Goal: Task Accomplishment & Management: Manage account settings

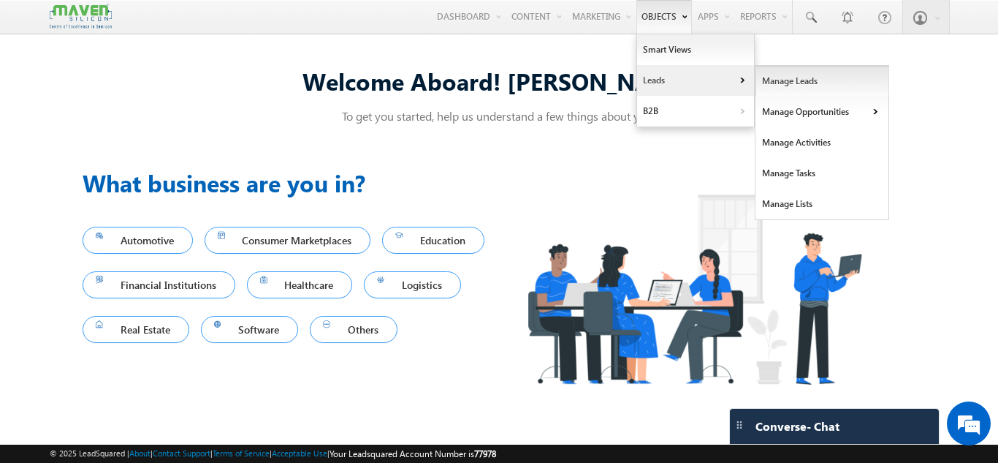
click at [759, 82] on link "Manage Leads" at bounding box center [823, 81] width 134 height 31
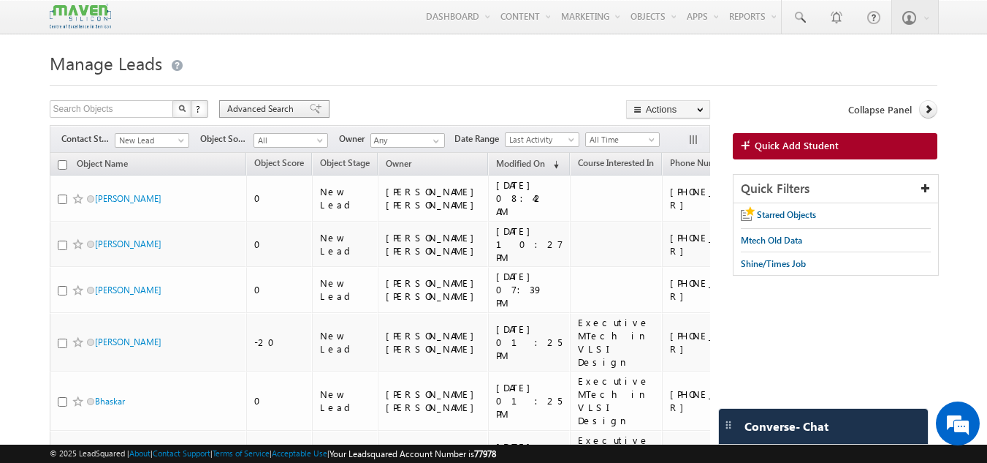
click at [256, 106] on span "Advanced Search" at bounding box center [262, 108] width 71 height 13
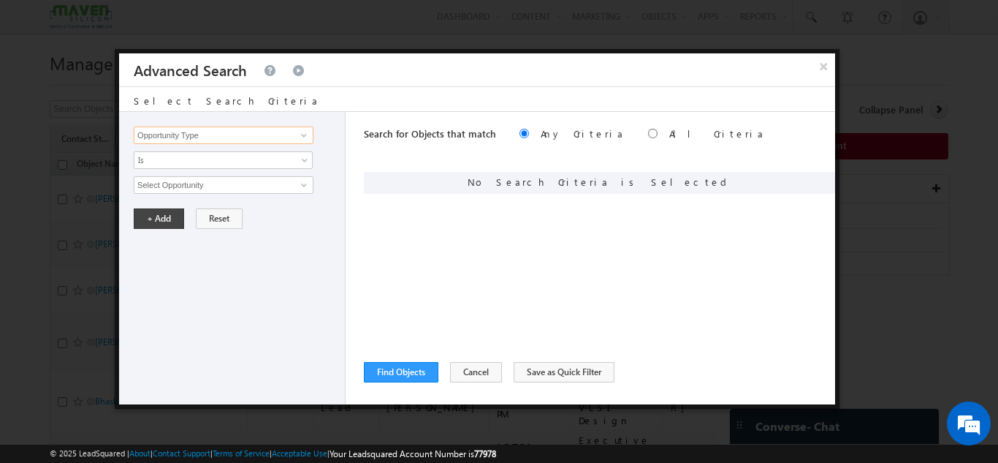
click at [257, 140] on input "Opportunity Type" at bounding box center [224, 135] width 180 height 18
click at [233, 174] on link "Website Page" at bounding box center [224, 180] width 180 height 17
type input "Website Page"
click at [221, 187] on input "text" at bounding box center [224, 185] width 180 height 18
paste input "PES-Mtech Paid"
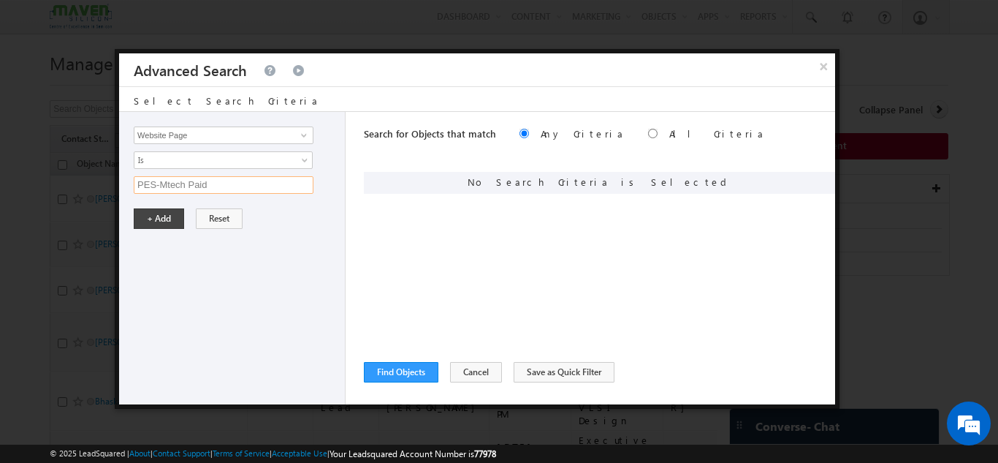
click at [221, 187] on input "PES-Mtech Paid" at bounding box center [224, 185] width 180 height 18
type input "PES-Mtech Paid"
click at [162, 218] on button "+ Add" at bounding box center [159, 218] width 50 height 20
click at [593, 130] on div "Search for Objects that match Any Criteria All Criteria Note that the current t…" at bounding box center [599, 135] width 471 height 47
click at [648, 131] on input "radio" at bounding box center [653, 134] width 10 height 10
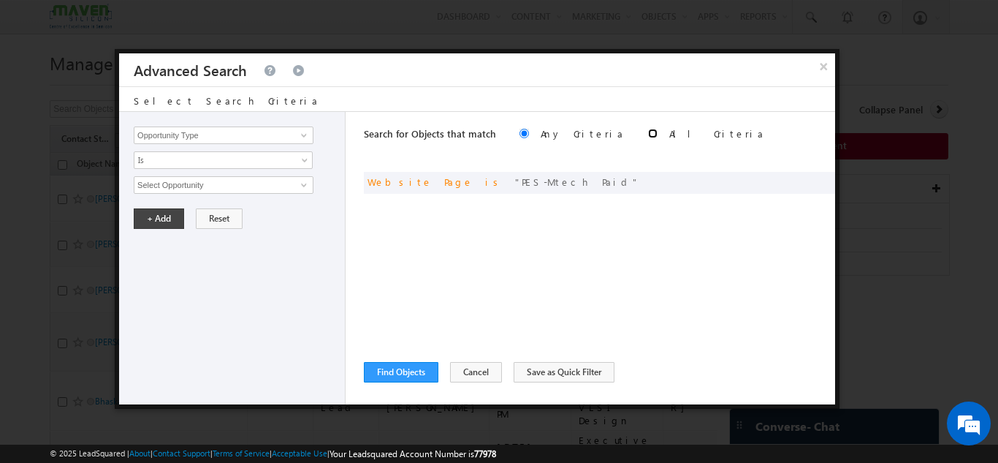
radio input "true"
click at [409, 365] on button "Find Objects" at bounding box center [401, 372] width 75 height 20
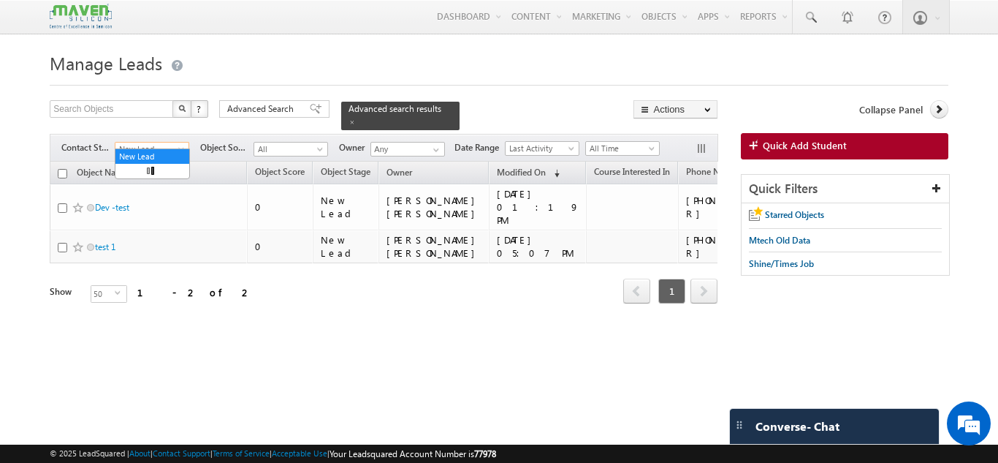
click at [181, 146] on span at bounding box center [183, 152] width 12 height 12
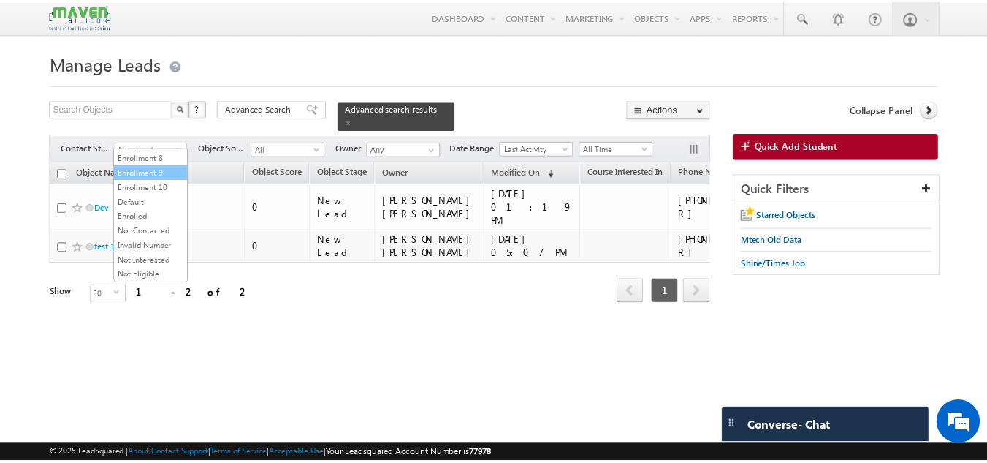
scroll to position [317, 0]
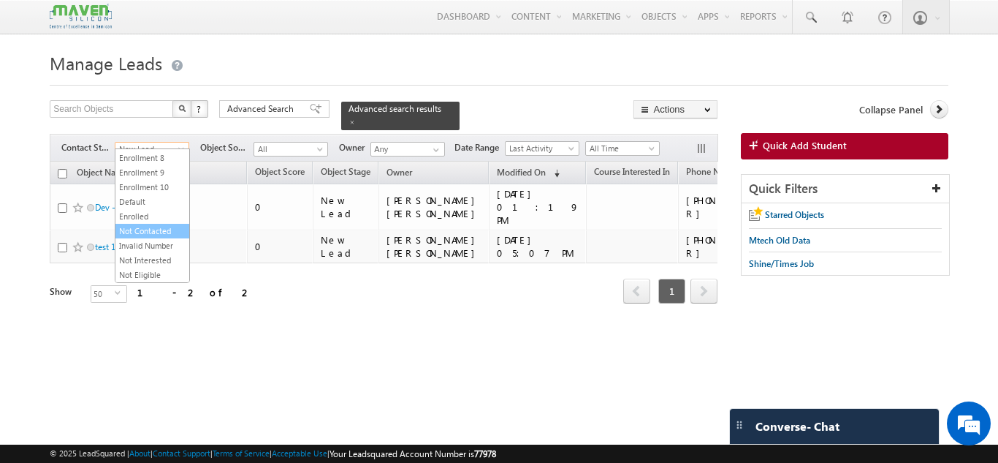
click at [156, 232] on link "Not Contacted" at bounding box center [152, 230] width 74 height 13
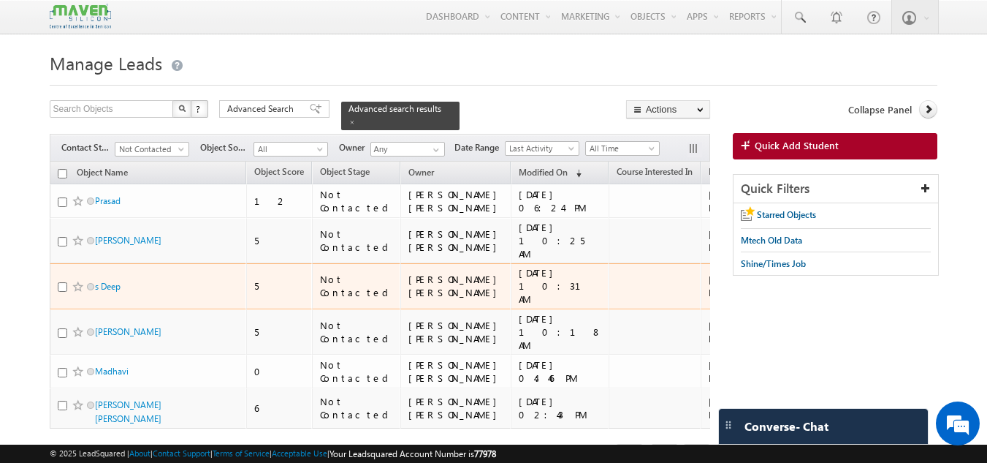
click at [511, 306] on td "25/09/2025 10:31 AM" at bounding box center [560, 286] width 98 height 46
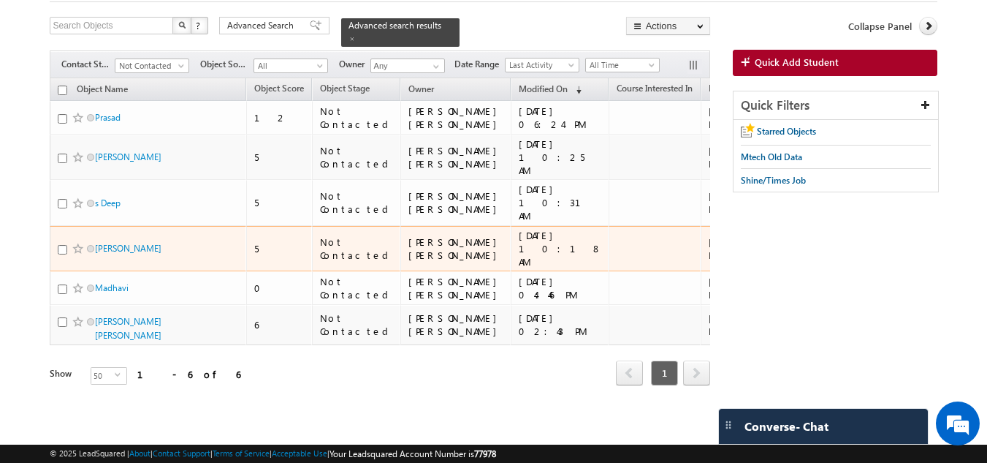
click at [316, 226] on td "Not Contacted" at bounding box center [356, 249] width 88 height 46
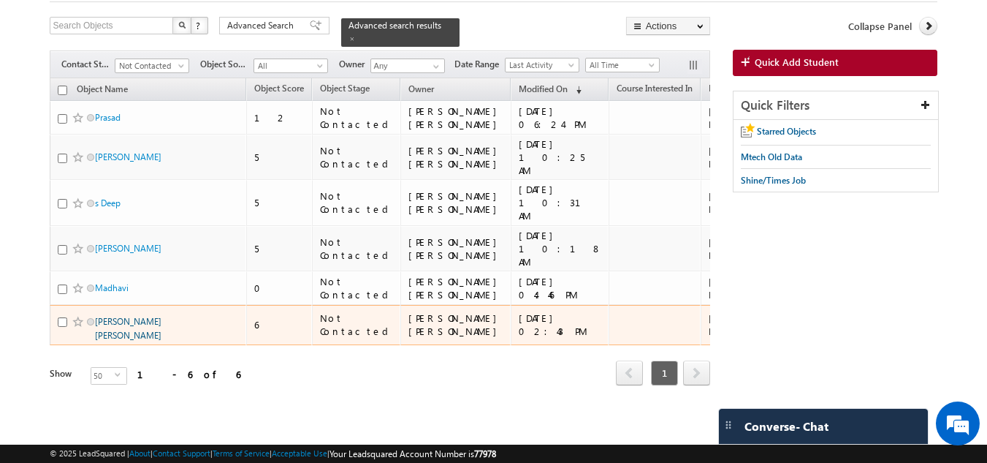
click at [132, 316] on link "Manjunath Bhaskar Hebbar" at bounding box center [128, 328] width 67 height 25
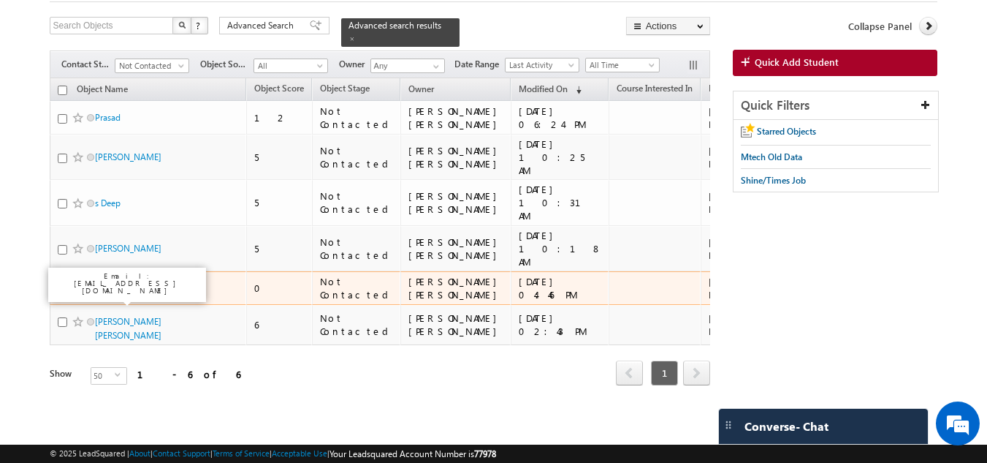
click at [122, 282] on link "Madhavi" at bounding box center [112, 287] width 34 height 11
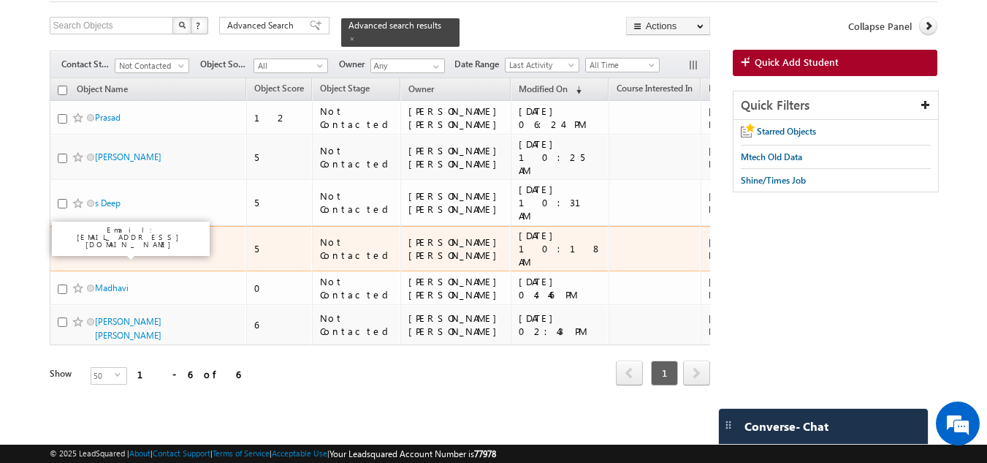
click at [124, 243] on link "[PERSON_NAME]" at bounding box center [128, 248] width 67 height 11
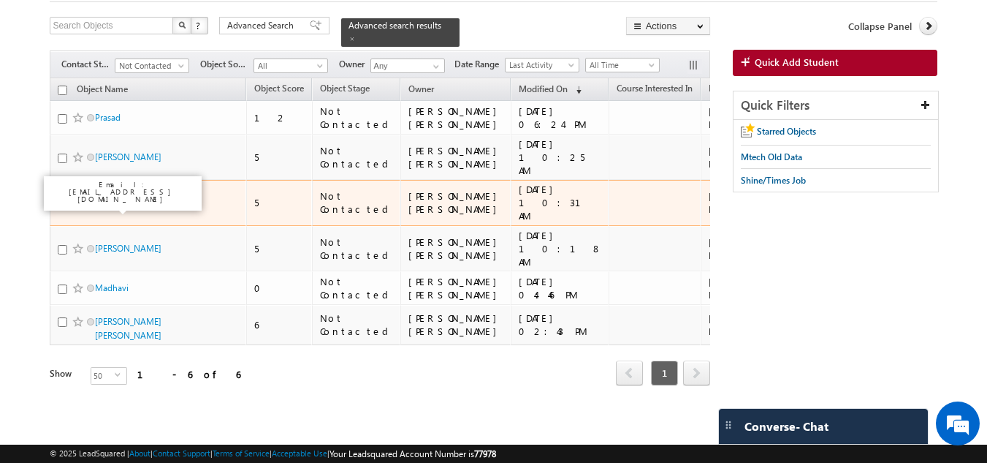
click at [115, 197] on link "s Deep" at bounding box center [108, 202] width 26 height 11
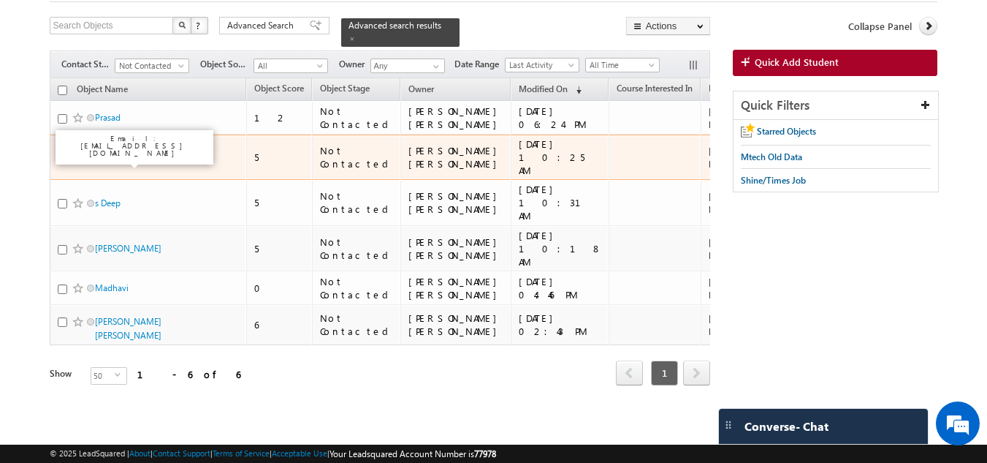
click at [118, 151] on link "DINESH C" at bounding box center [128, 156] width 67 height 11
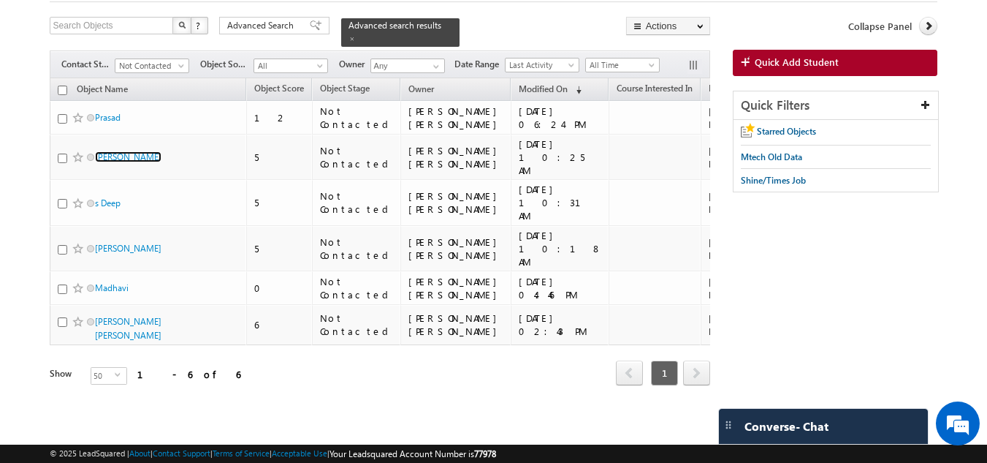
scroll to position [0, 0]
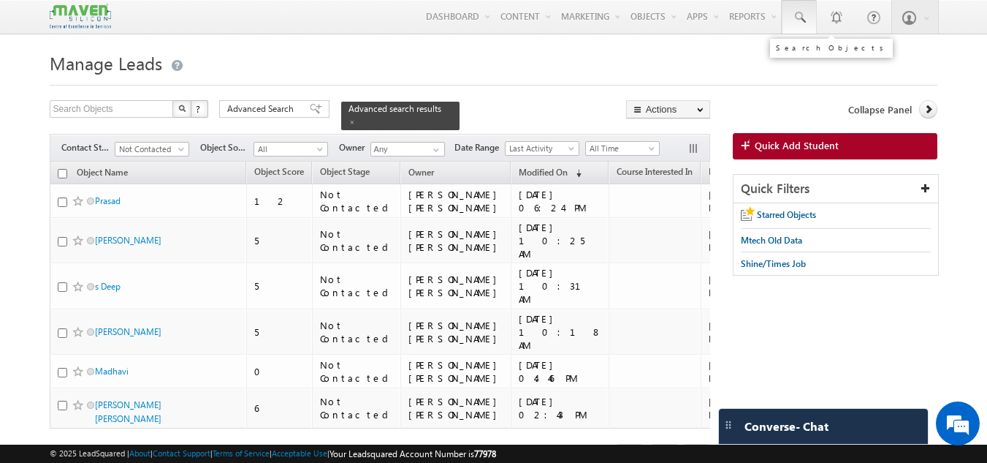
click at [796, 23] on span at bounding box center [799, 17] width 15 height 15
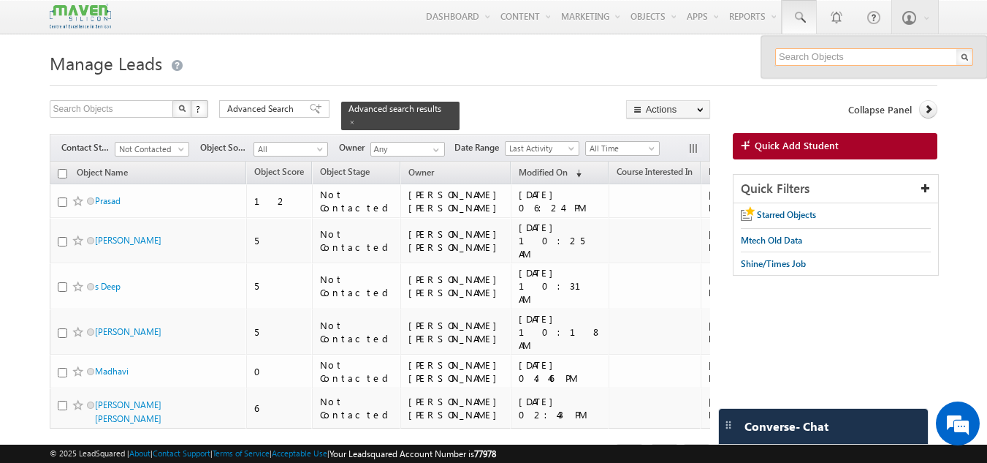
click at [797, 58] on input "text" at bounding box center [874, 57] width 198 height 18
paste input "rkathik1309@gmail.com"
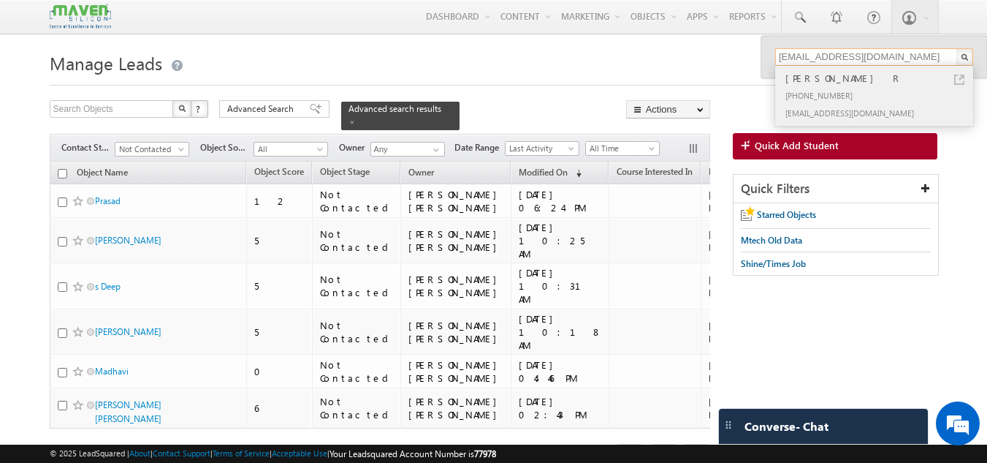
type input "rkathik1309@gmail.com"
click at [839, 84] on div "KARTHIK R" at bounding box center [881, 78] width 196 height 16
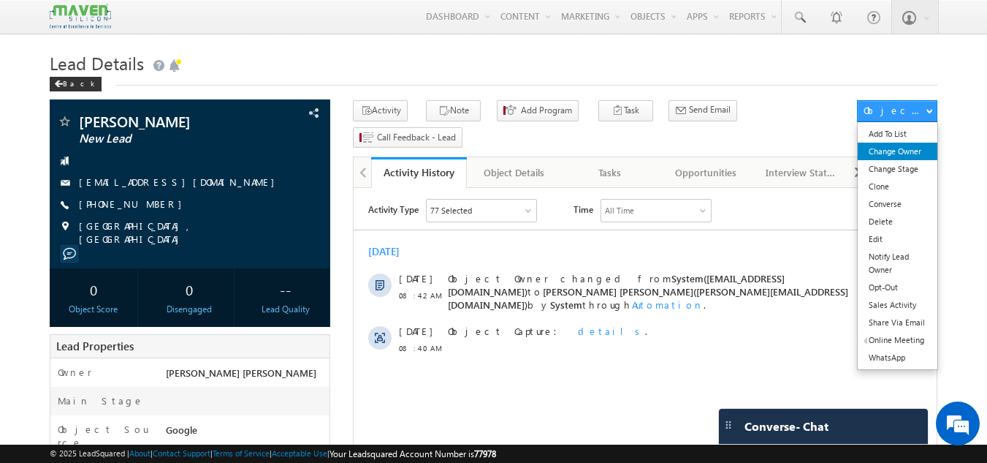
click at [893, 154] on link "Change Owner" at bounding box center [898, 152] width 80 height 18
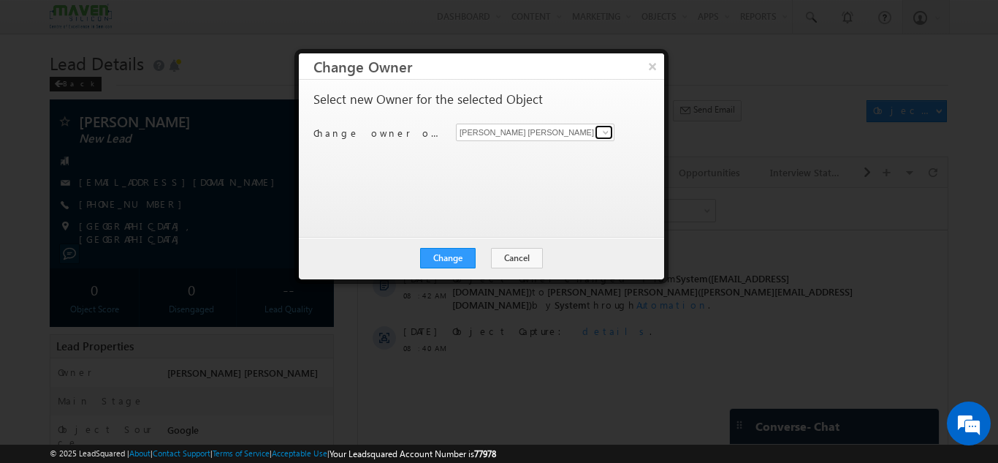
click at [606, 130] on span at bounding box center [606, 132] width 12 height 12
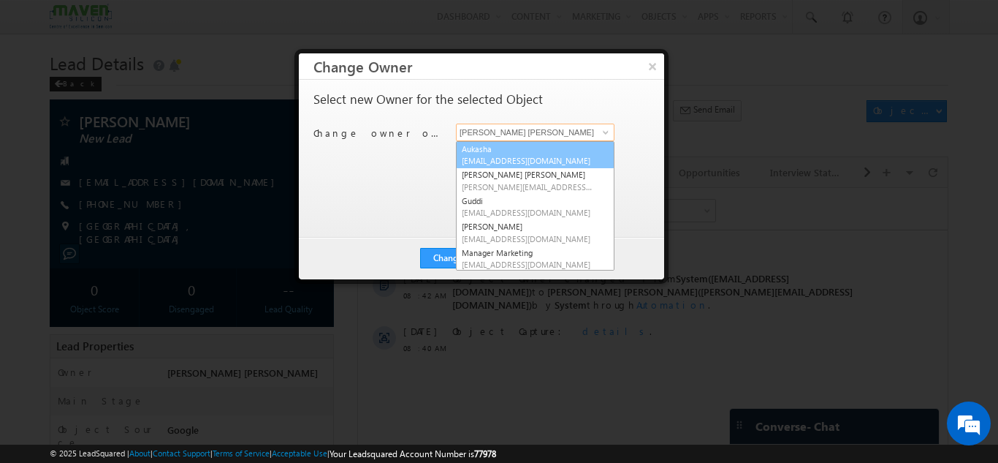
click at [509, 157] on span "lsq5@maven-silicon.com" at bounding box center [528, 160] width 132 height 11
type input "Aukasha"
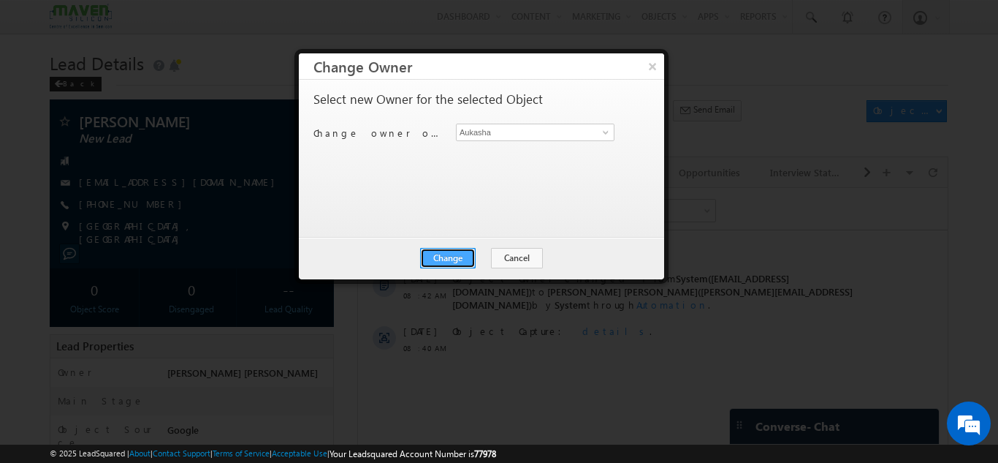
click at [452, 251] on button "Change" at bounding box center [448, 258] width 56 height 20
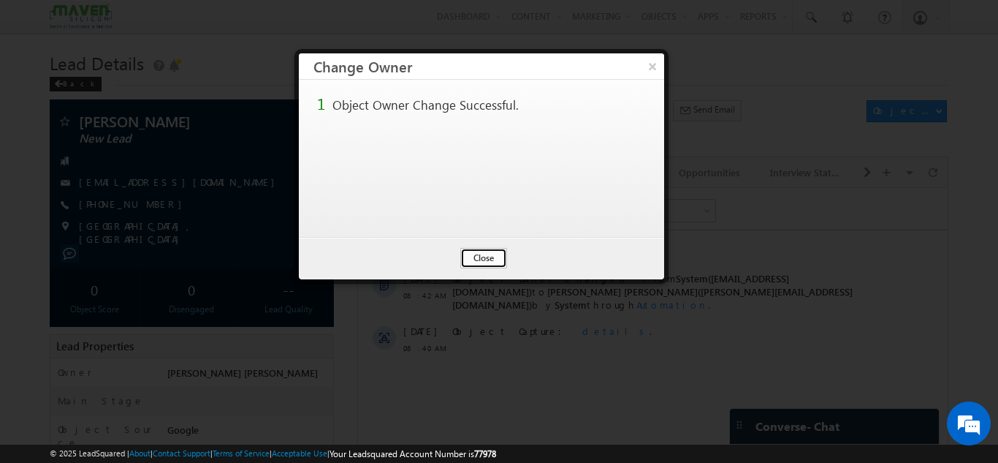
click at [501, 262] on button "Close" at bounding box center [483, 258] width 47 height 20
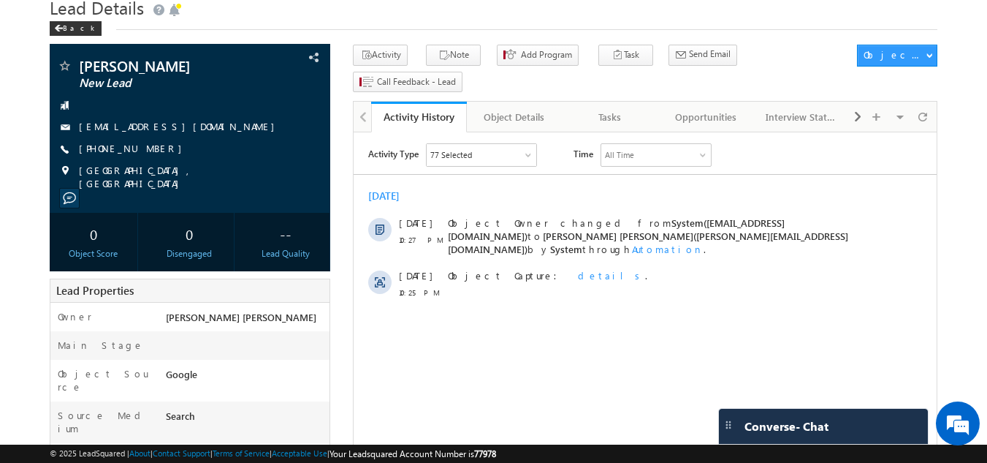
scroll to position [55, 0]
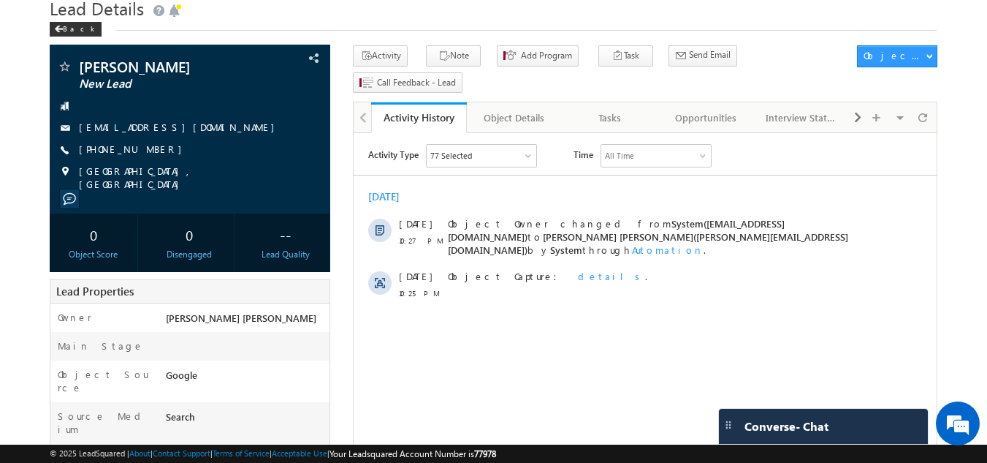
click at [399, 318] on html "Activity Type 77 Selected Select All Sales Activities 1 Sales Activity Opportun…" at bounding box center [645, 225] width 583 height 185
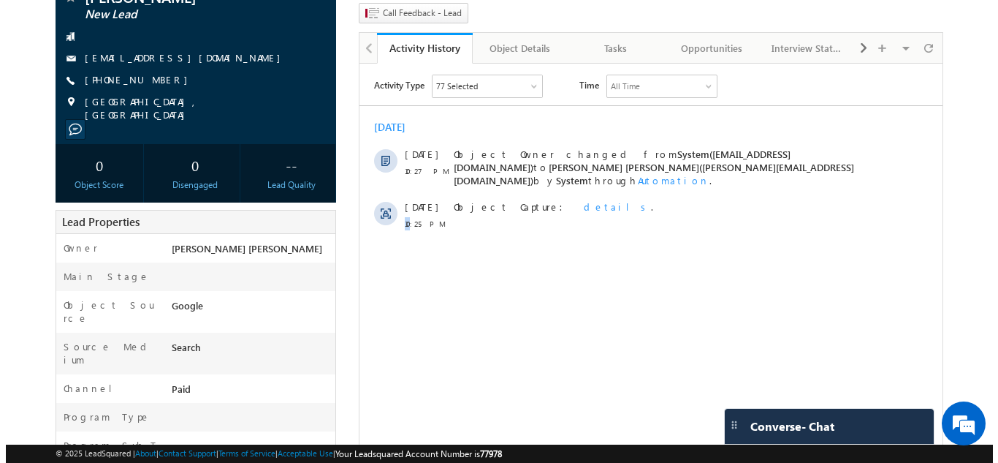
scroll to position [0, 0]
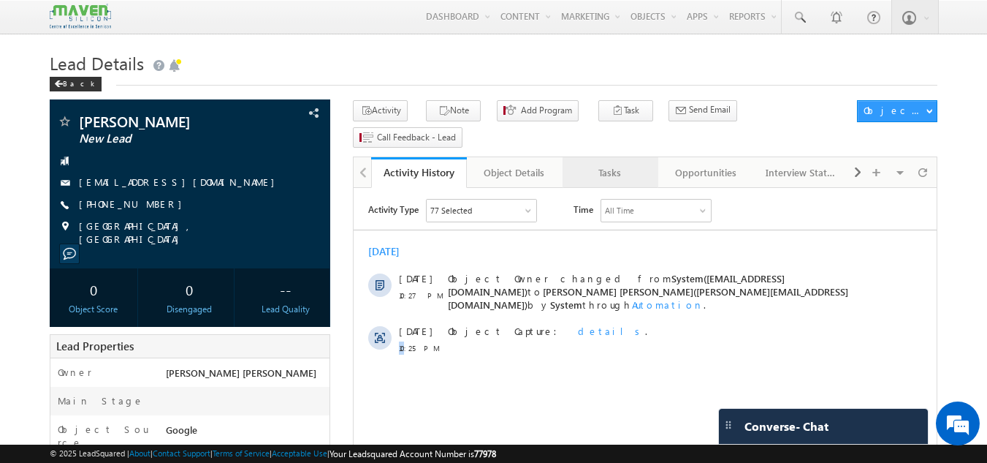
click at [601, 164] on div "Tasks" at bounding box center [609, 173] width 71 height 18
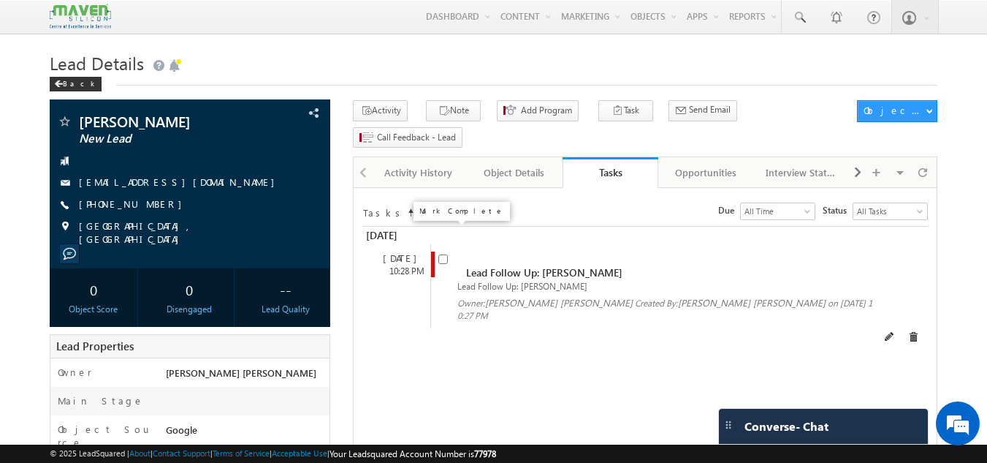
click at [441, 254] on input "checkbox" at bounding box center [444, 259] width 10 height 10
checkbox input "false"
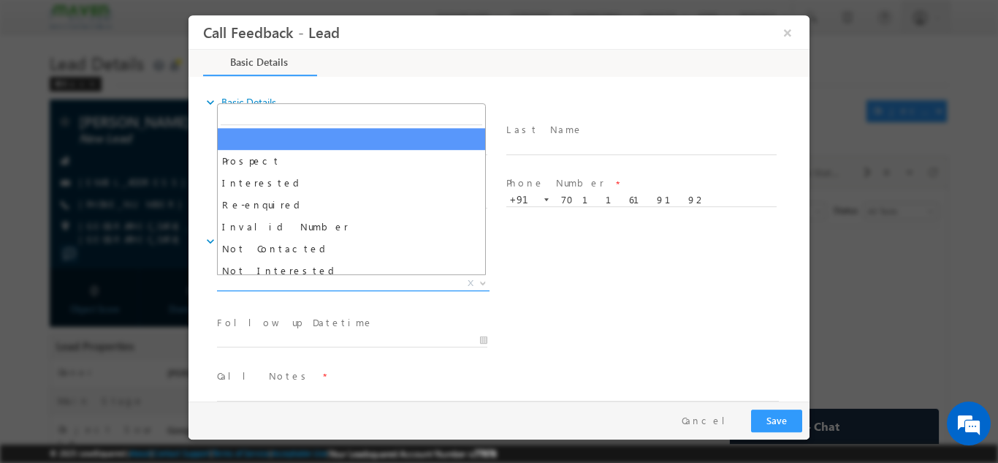
click at [440, 278] on span "X" at bounding box center [353, 283] width 273 height 15
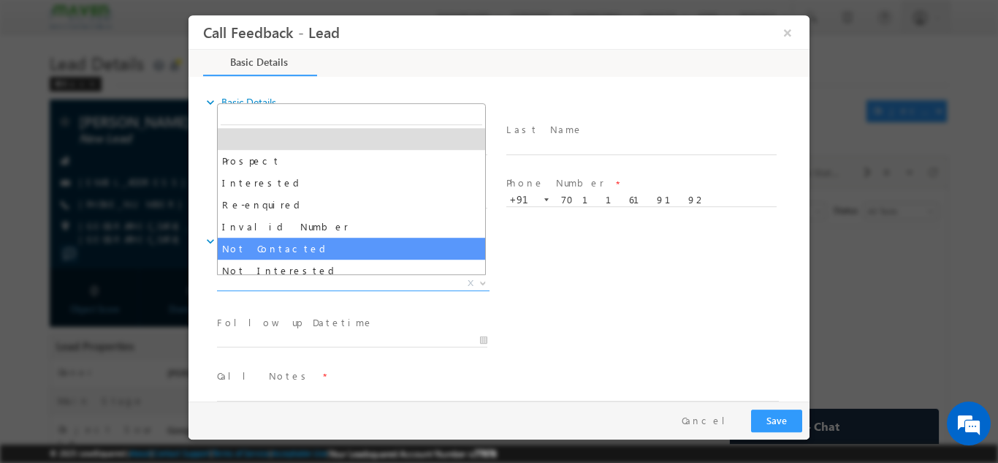
select select "Not Contacted"
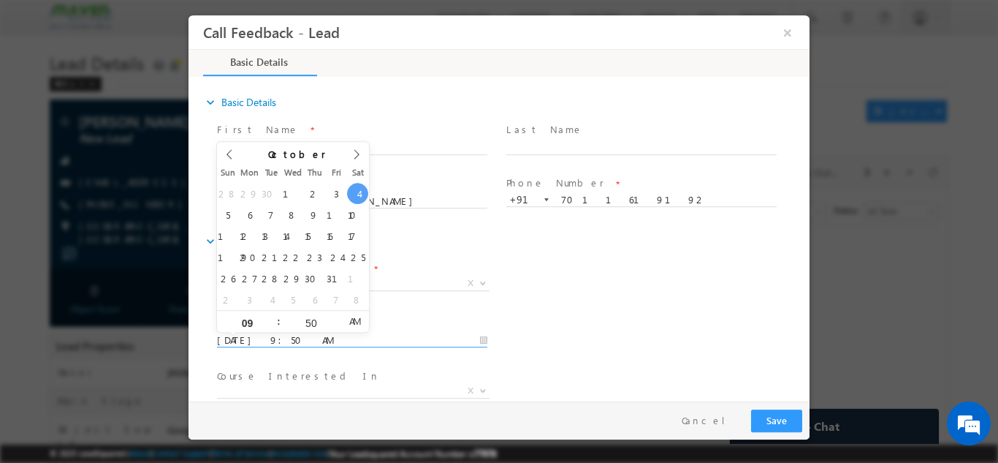
click at [401, 340] on input "04/10/2025 9:50 AM" at bounding box center [352, 340] width 270 height 15
type input "06/10/2025 9:50 AM"
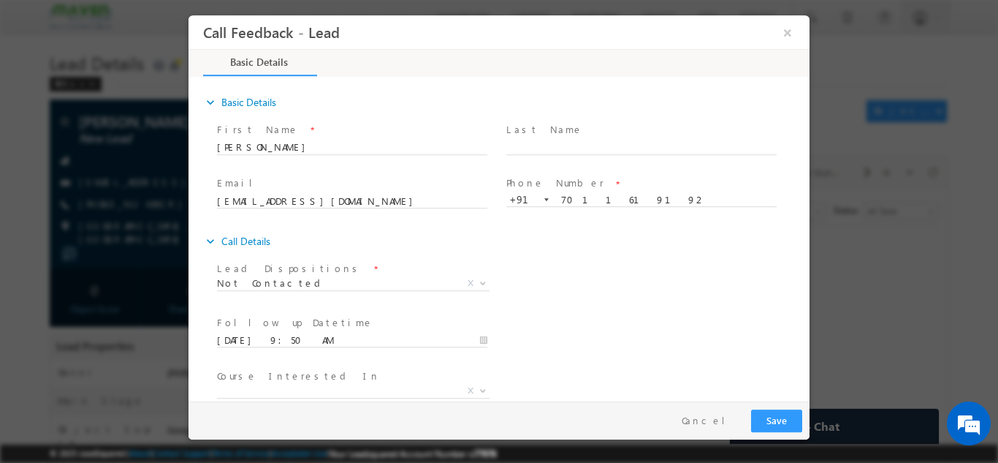
click at [558, 259] on div "Lead Dispositions * Prospect Interested Re-enquired Invalid Number Not Contacte…" at bounding box center [512, 284] width 596 height 54
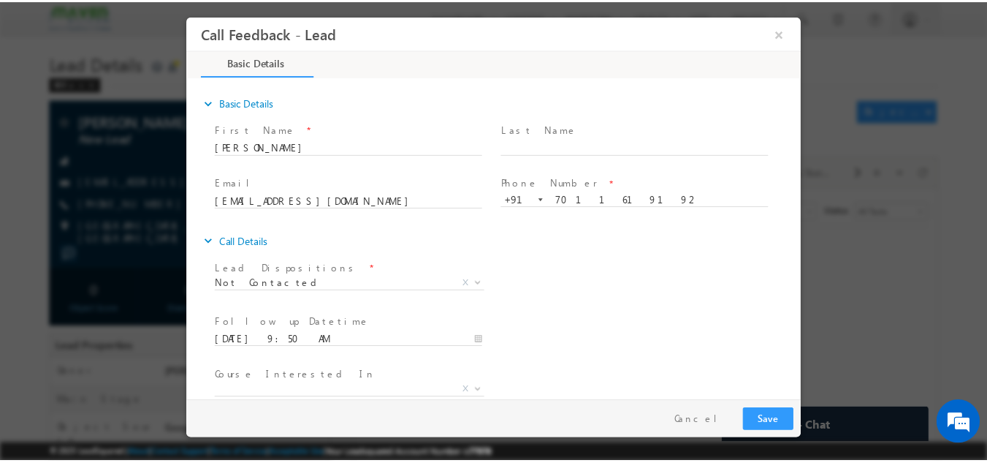
scroll to position [77, 0]
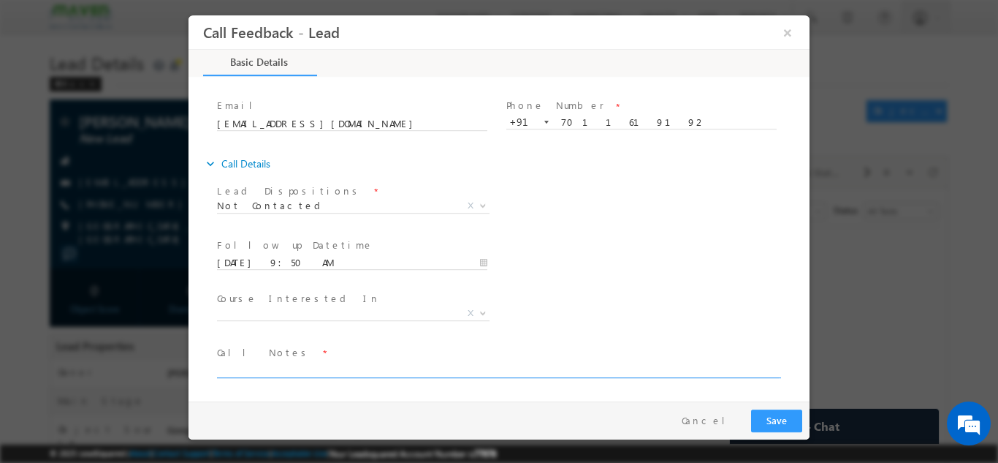
click at [351, 368] on textarea at bounding box center [498, 368] width 562 height 17
type textarea "dnp"
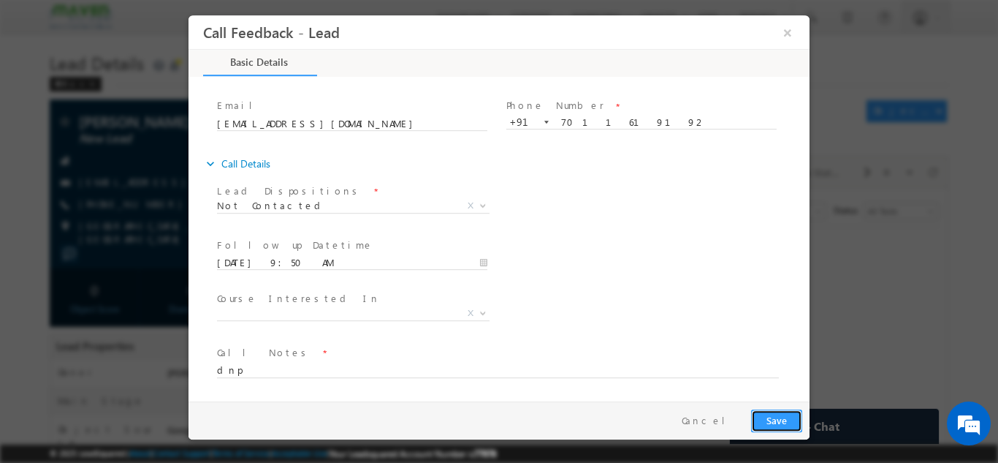
click at [770, 411] on button "Save" at bounding box center [776, 420] width 51 height 23
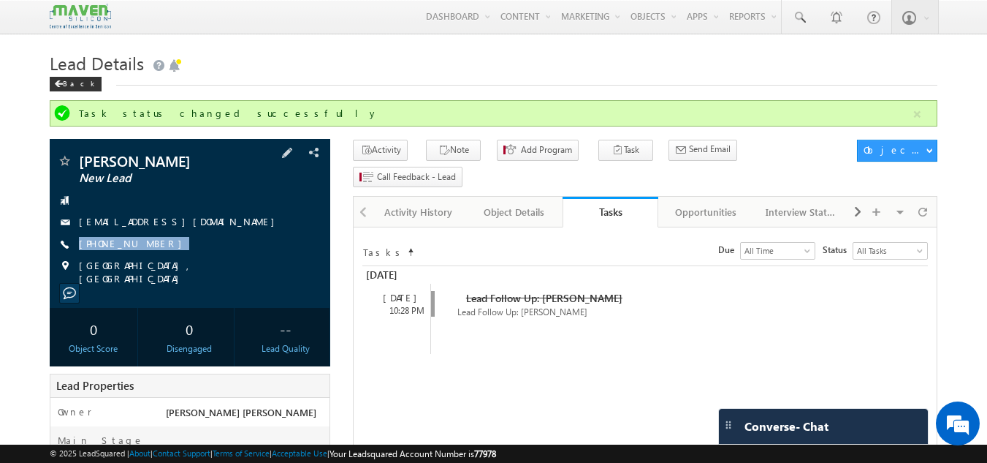
drag, startPoint x: 158, startPoint y: 240, endPoint x: 162, endPoint y: 254, distance: 15.1
click at [162, 254] on div "Jitendra Kumar New Lead Jitendrapt9192@gmail.com +91-7011619192" at bounding box center [190, 219] width 267 height 132
copy div "+91-7011619192"
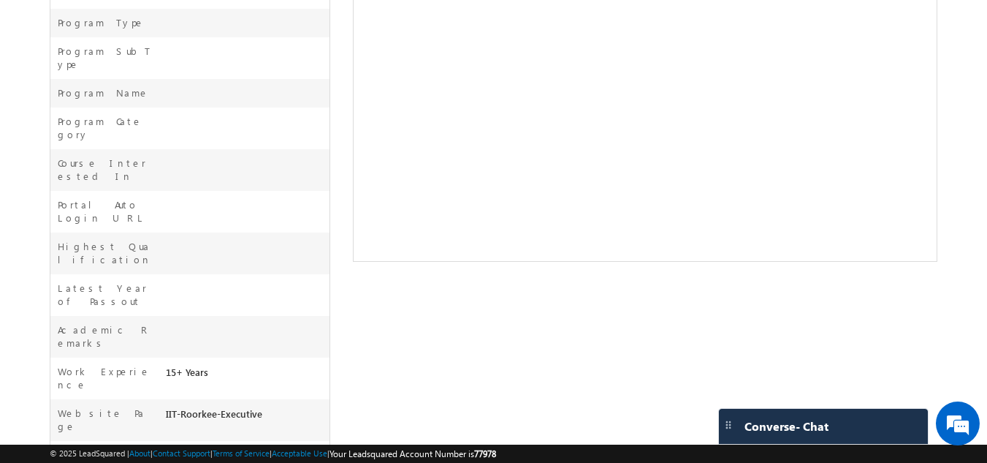
scroll to position [0, 0]
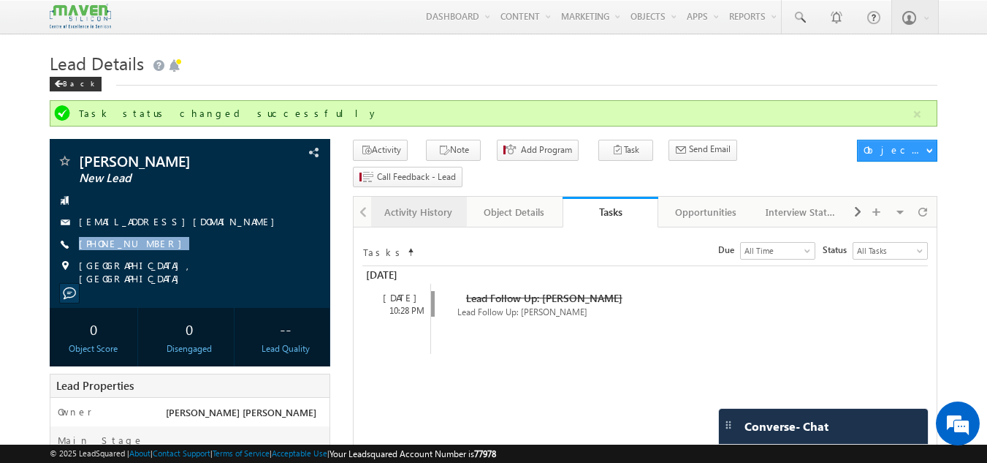
click at [436, 203] on div "Activity History" at bounding box center [418, 212] width 71 height 18
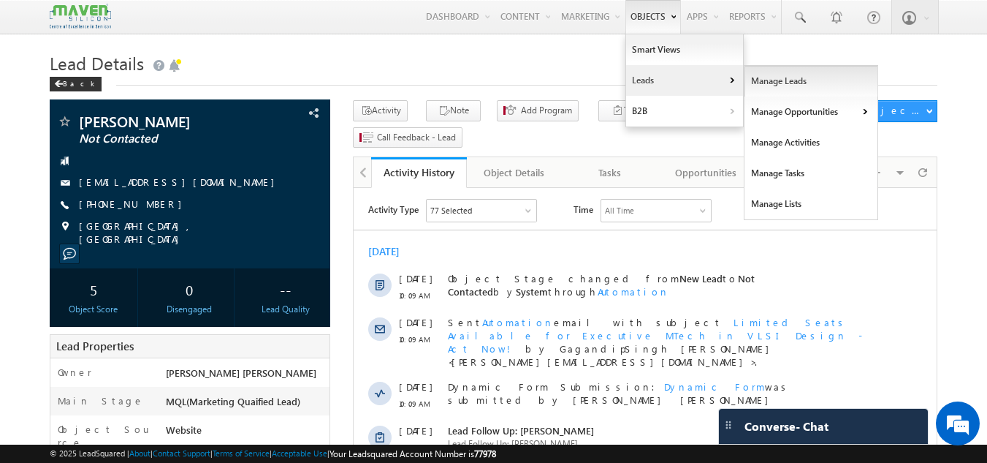
click at [771, 80] on link "Manage Leads" at bounding box center [812, 81] width 134 height 31
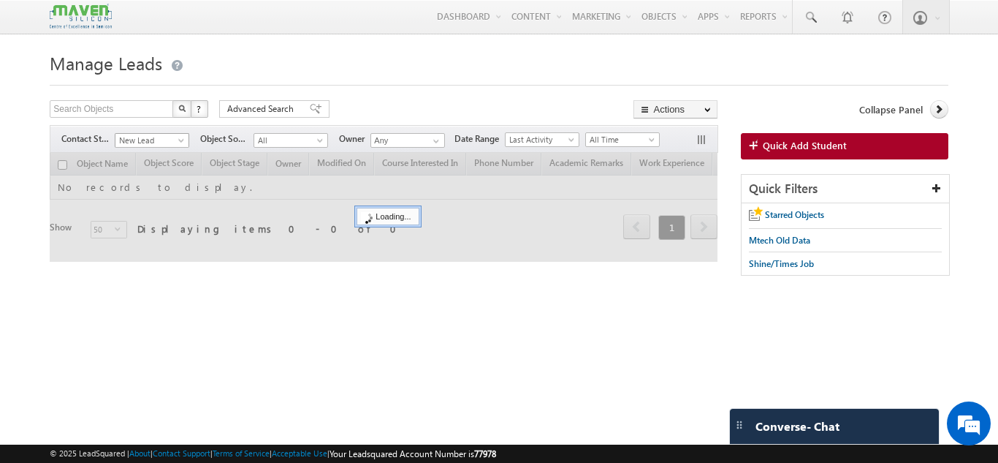
click at [178, 145] on span at bounding box center [183, 143] width 12 height 12
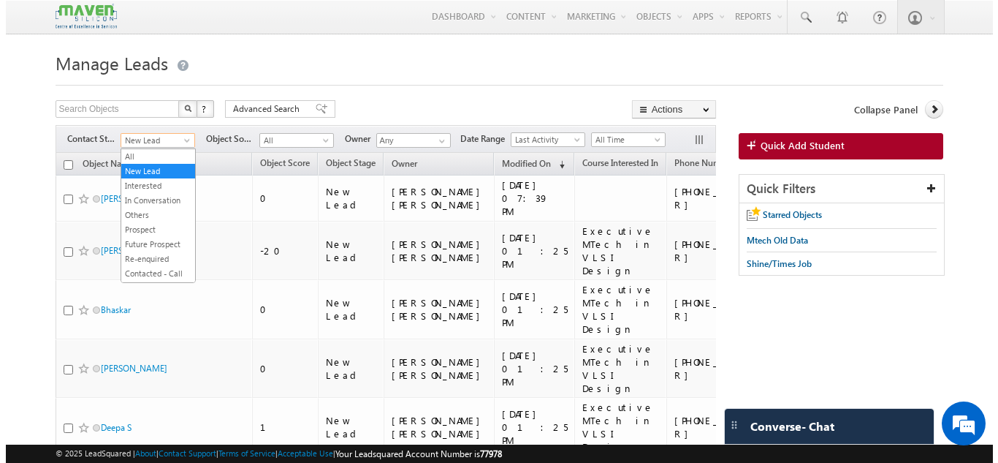
scroll to position [317, 0]
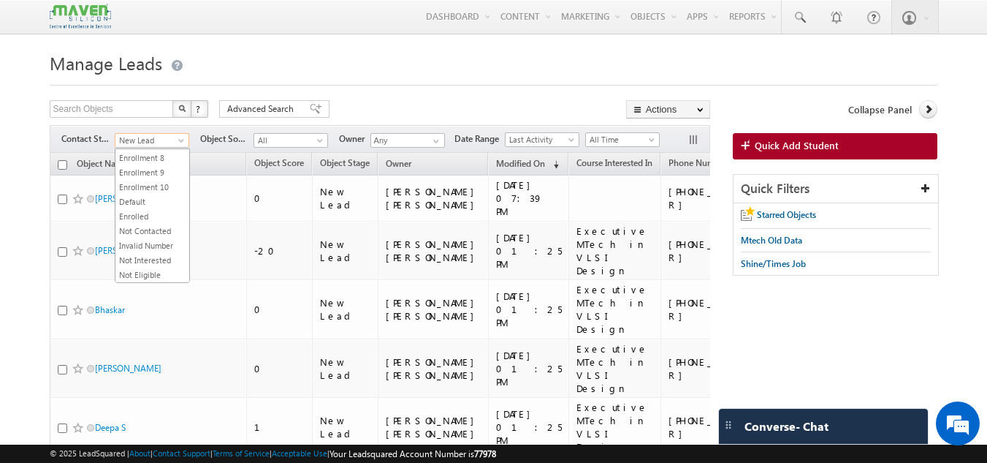
click at [186, 145] on span at bounding box center [183, 143] width 12 height 12
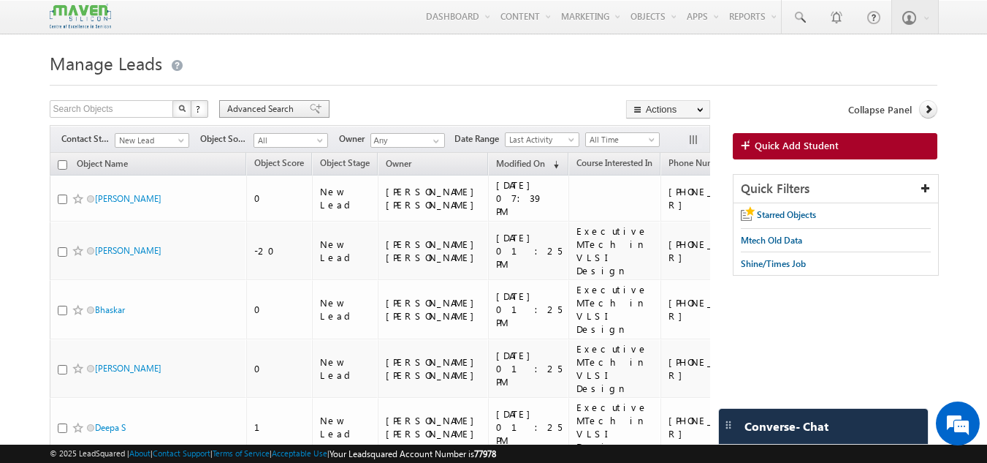
click at [272, 102] on div "Advanced Search" at bounding box center [274, 109] width 110 height 18
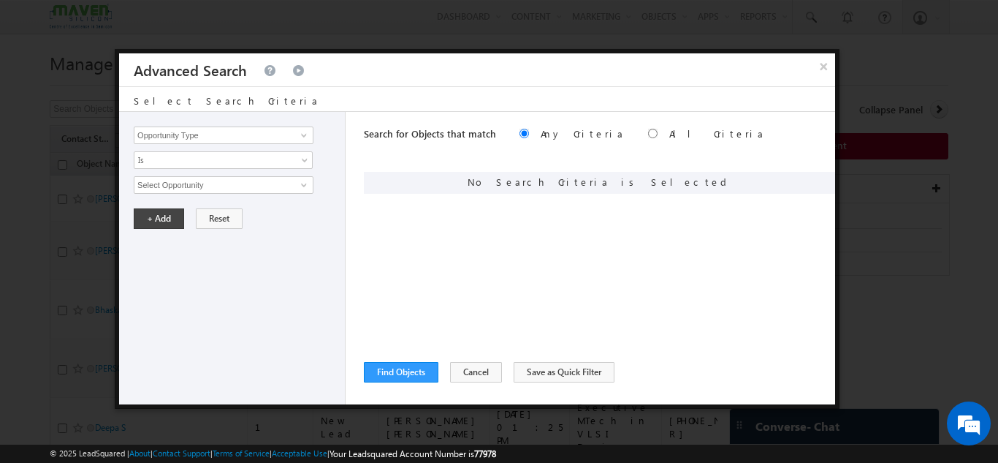
scroll to position [0, 0]
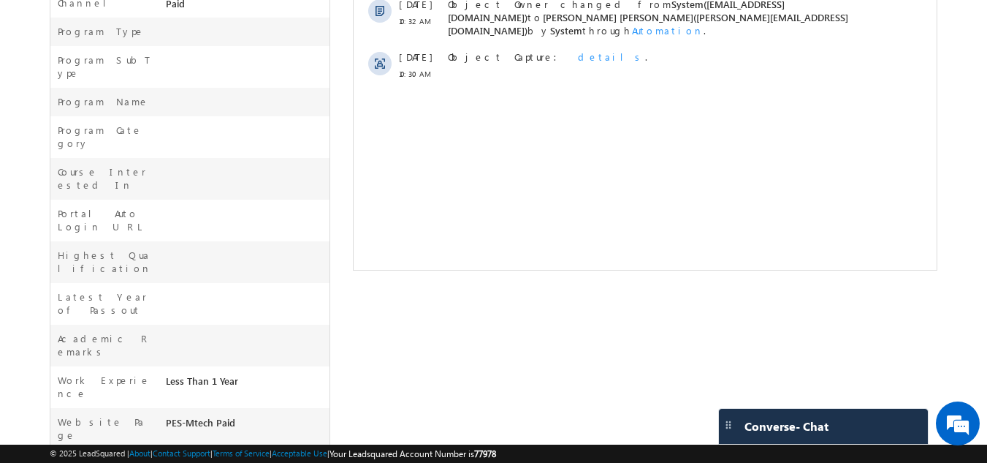
scroll to position [510, 0]
drag, startPoint x: 256, startPoint y: 293, endPoint x: 164, endPoint y: 287, distance: 91.5
click at [164, 414] on div "PES-Mtech Paid" at bounding box center [246, 424] width 168 height 20
copy div "PES-Mtech Paid"
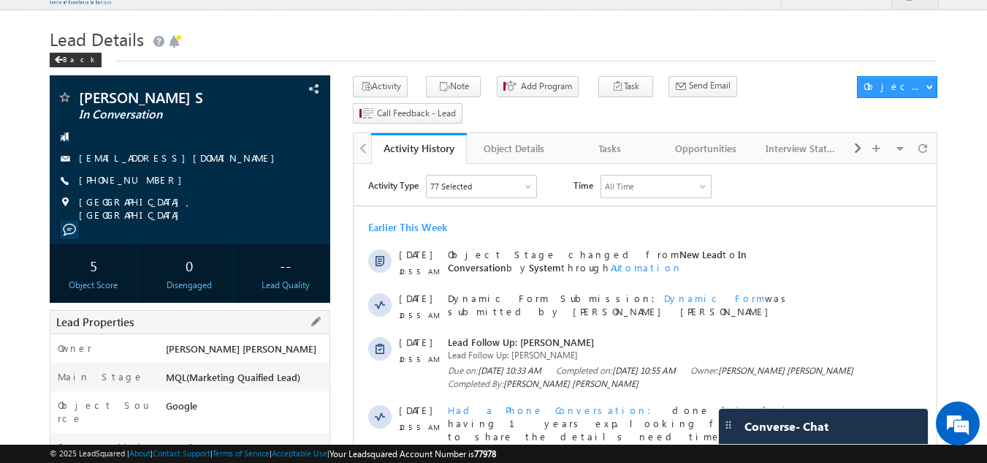
scroll to position [0, 0]
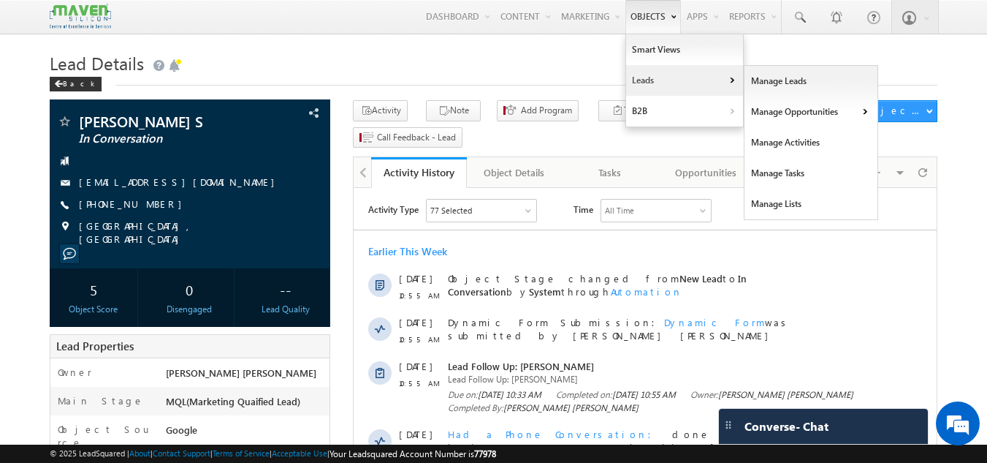
click at [636, 88] on link "Leads" at bounding box center [684, 80] width 117 height 31
click at [754, 76] on link "Manage Leads" at bounding box center [812, 81] width 134 height 31
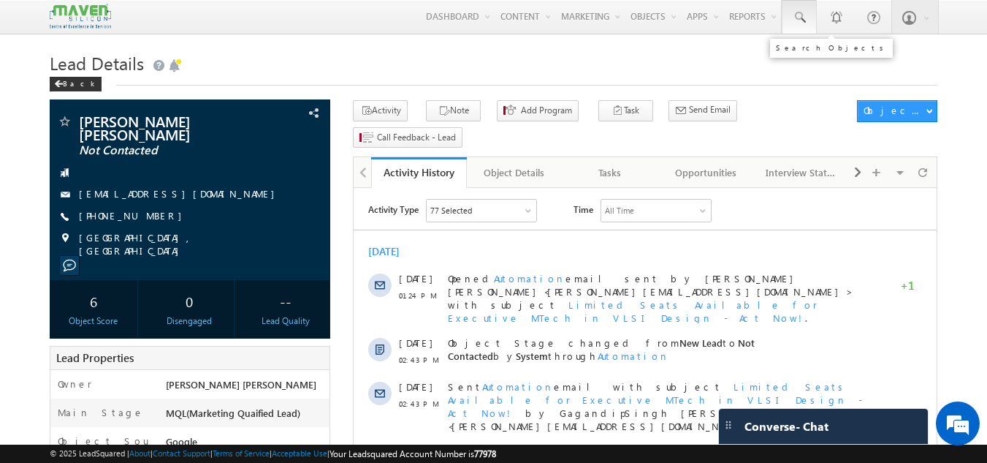
click at [795, 20] on span at bounding box center [799, 17] width 15 height 15
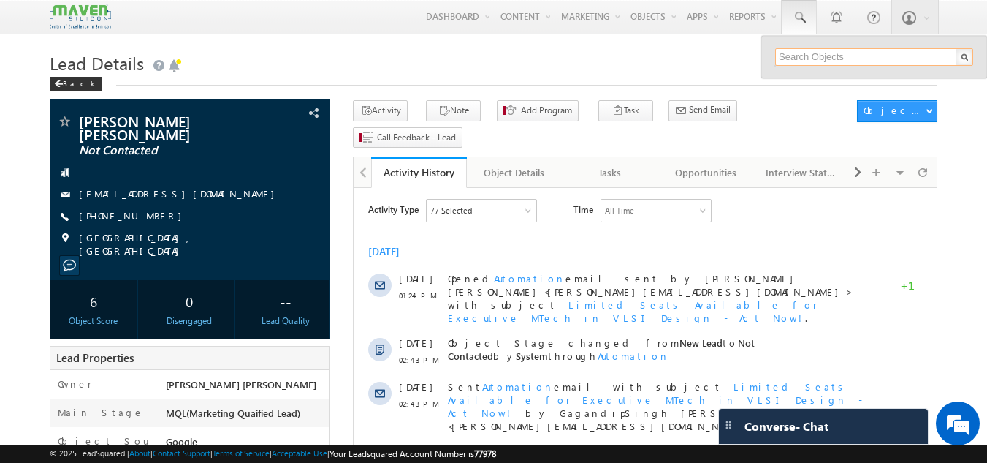
click at [789, 54] on input "text" at bounding box center [874, 57] width 198 height 18
click at [832, 57] on input "88845642143" at bounding box center [874, 57] width 198 height 18
type input "8884564213"
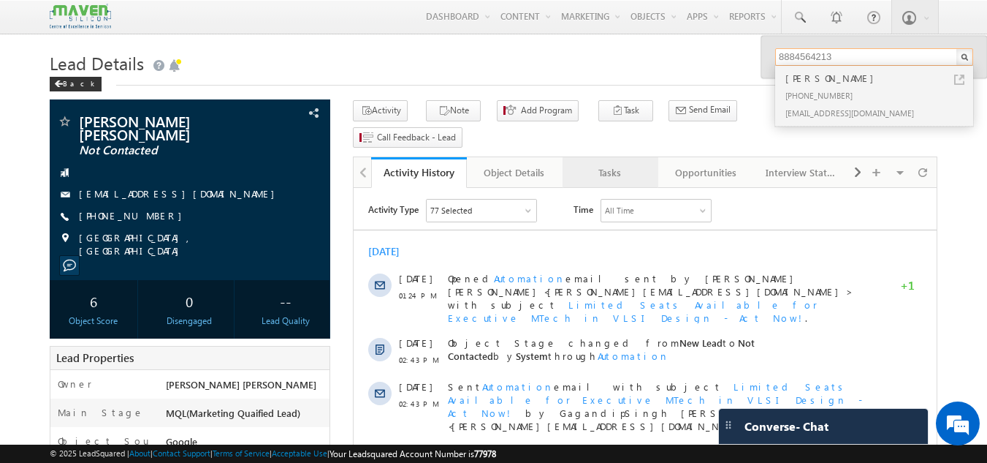
click at [603, 164] on div "Tasks" at bounding box center [609, 173] width 71 height 18
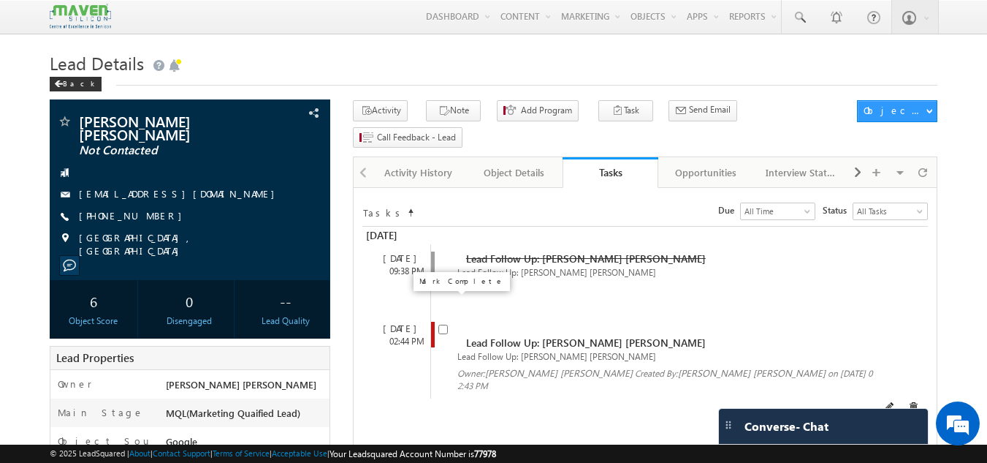
click at [444, 325] on input "checkbox" at bounding box center [444, 330] width 10 height 10
checkbox input "false"
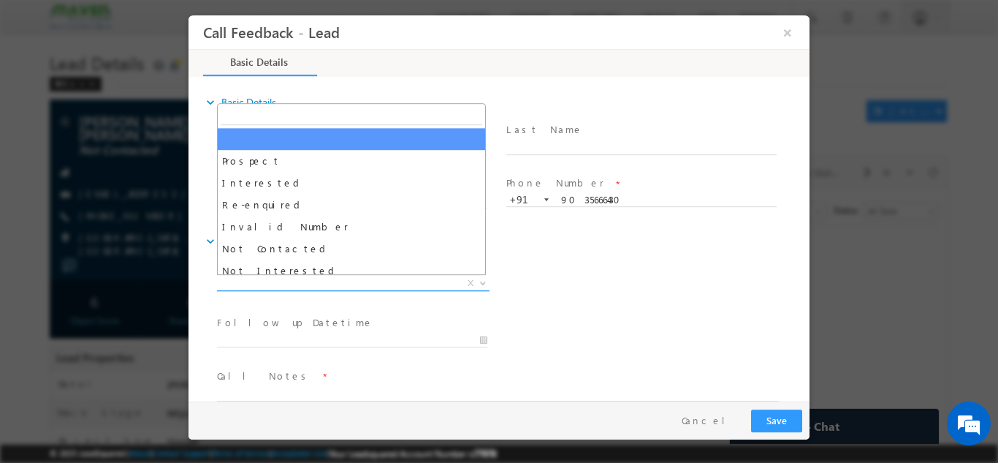
click at [398, 277] on span "X" at bounding box center [353, 283] width 273 height 15
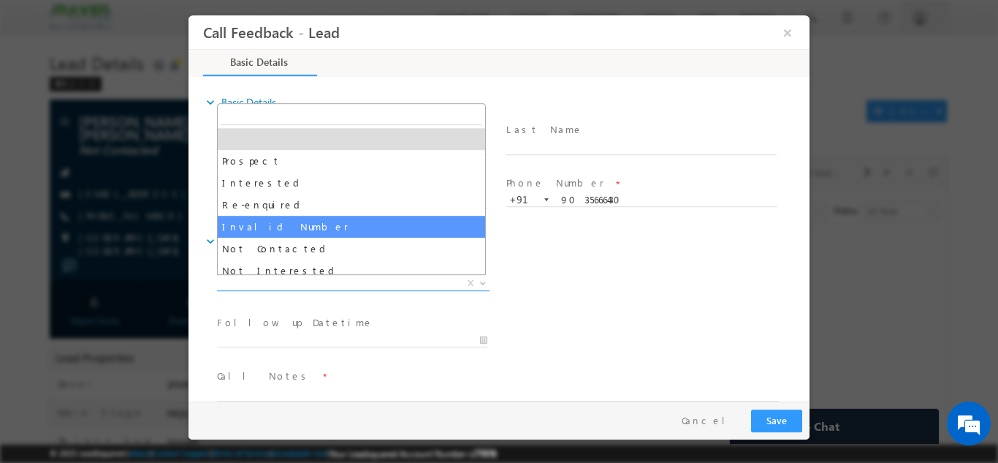
scroll to position [139, 0]
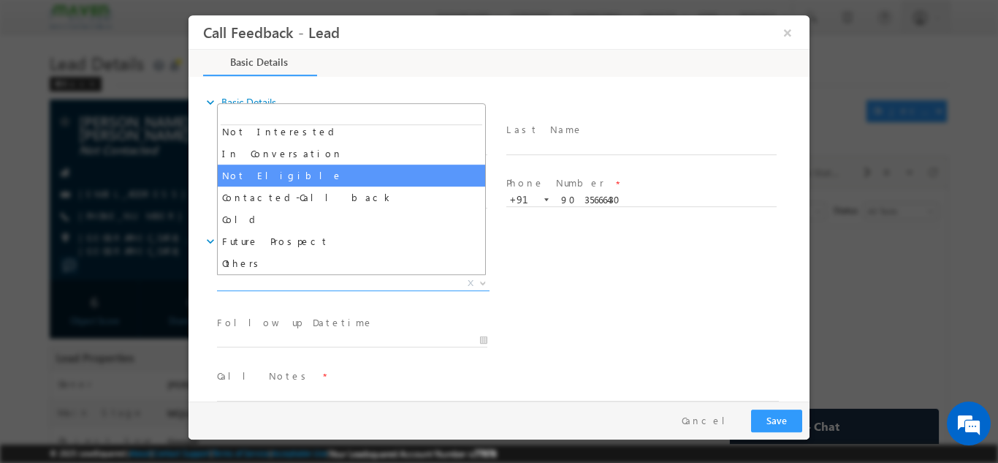
select select "Not Eligible"
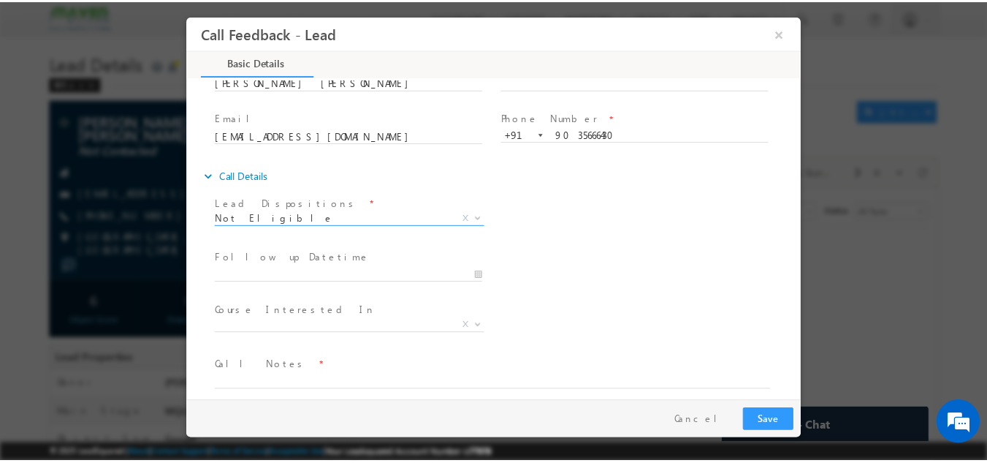
scroll to position [77, 0]
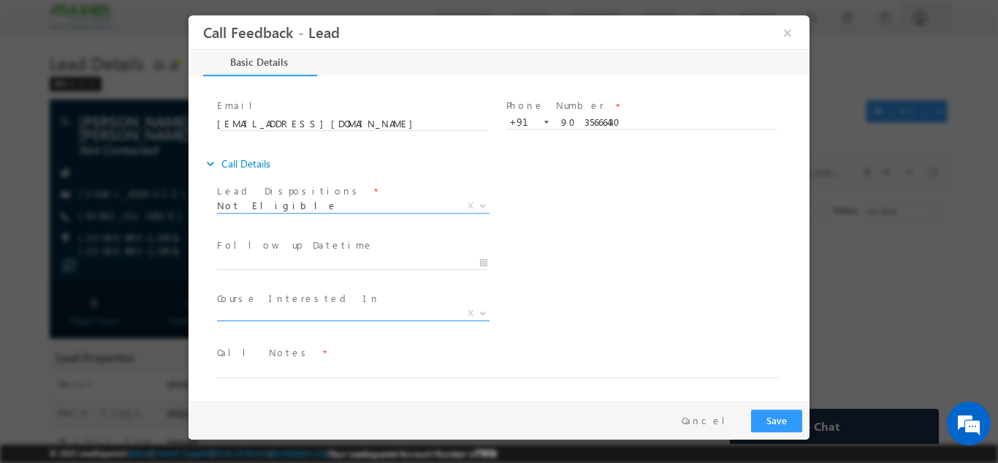
click at [414, 311] on span "X" at bounding box center [353, 312] width 273 height 15
click at [648, 243] on div "Follow up Datetime * Program Type * Long Term Short Term X" at bounding box center [512, 261] width 596 height 54
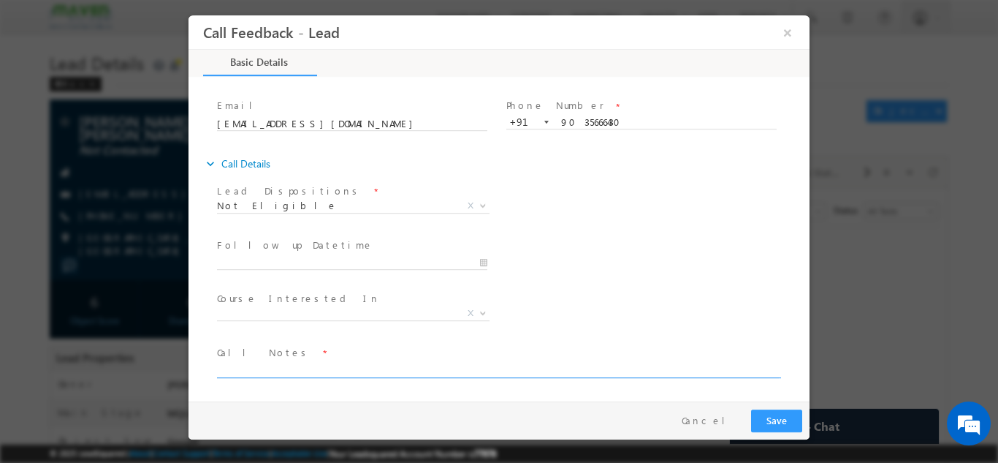
click at [458, 367] on textarea at bounding box center [498, 368] width 562 height 17
type textarea "not elligible 2nd year studenr"
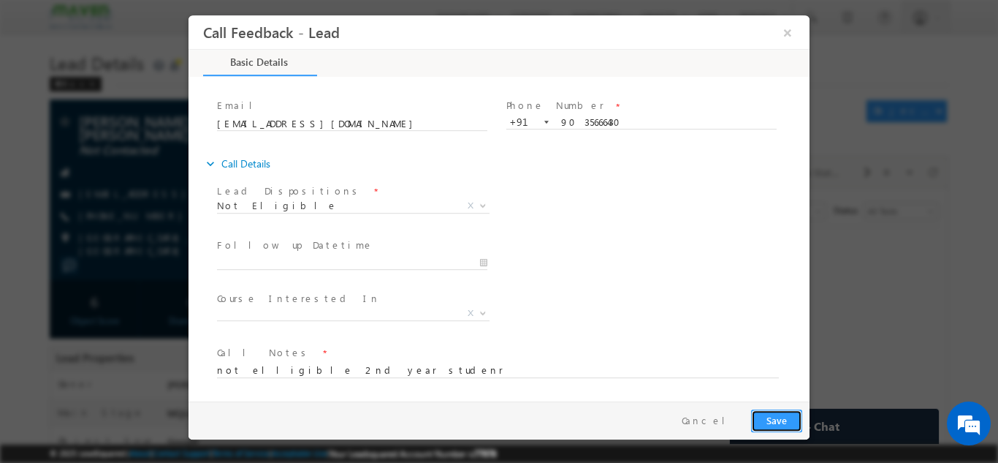
click at [781, 417] on button "Save" at bounding box center [776, 420] width 51 height 23
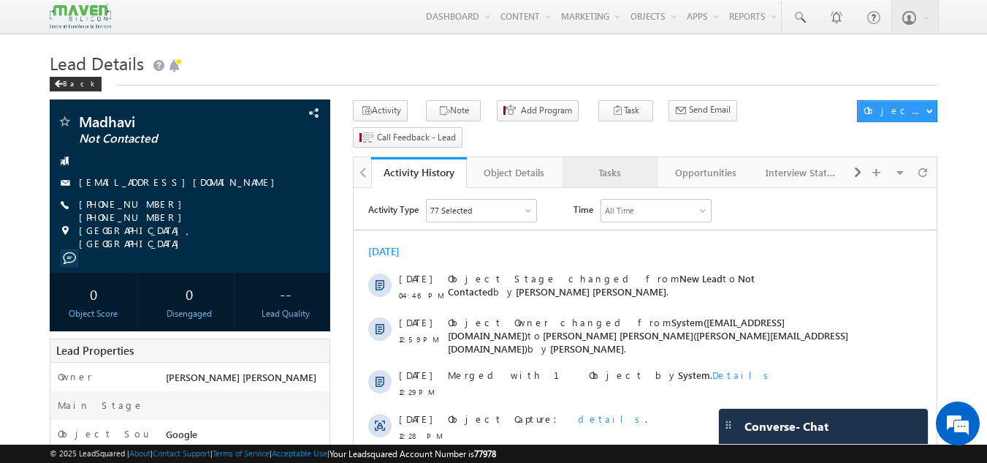
click at [612, 164] on div "Tasks" at bounding box center [609, 173] width 71 height 18
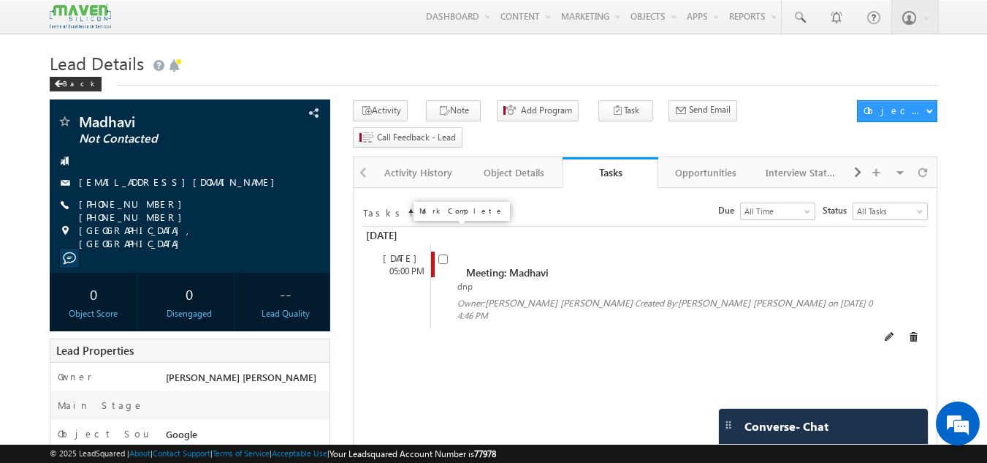
click at [445, 254] on input "checkbox" at bounding box center [444, 259] width 10 height 10
checkbox input "true"
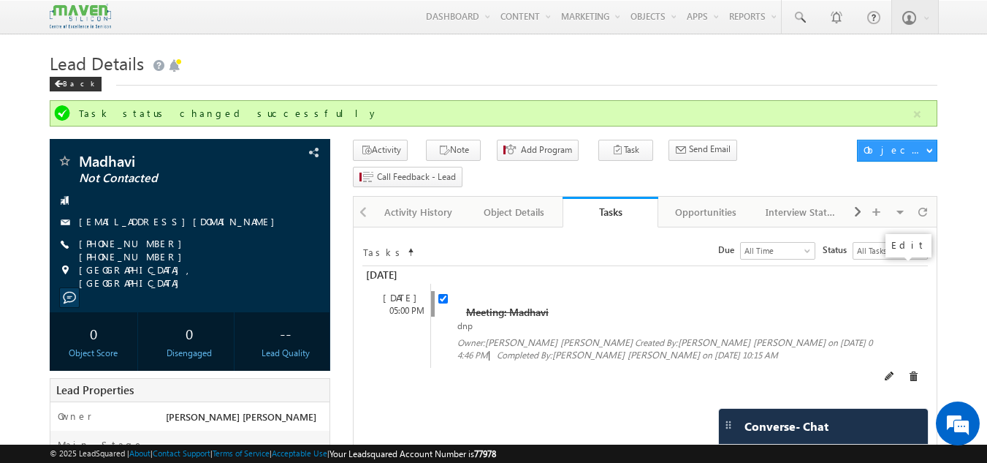
click at [895, 371] on span at bounding box center [890, 376] width 10 height 10
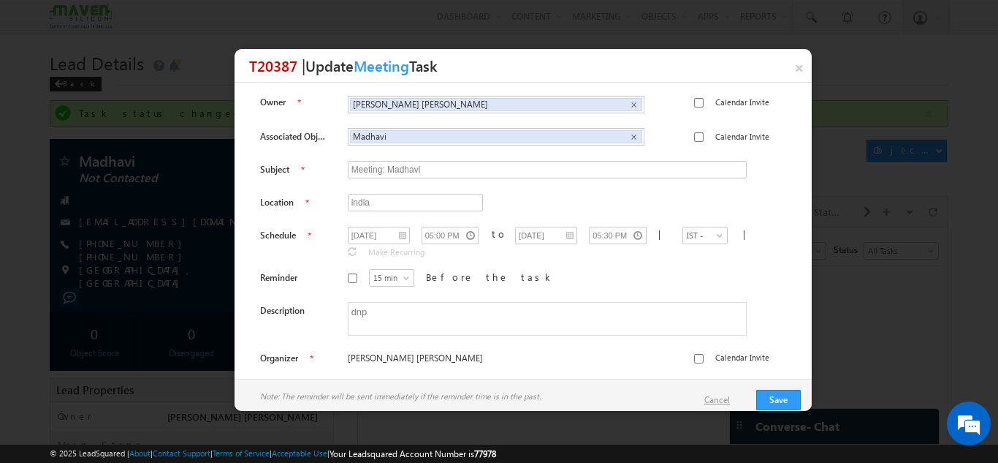
click at [718, 399] on link "Cancel" at bounding box center [725, 399] width 40 height 13
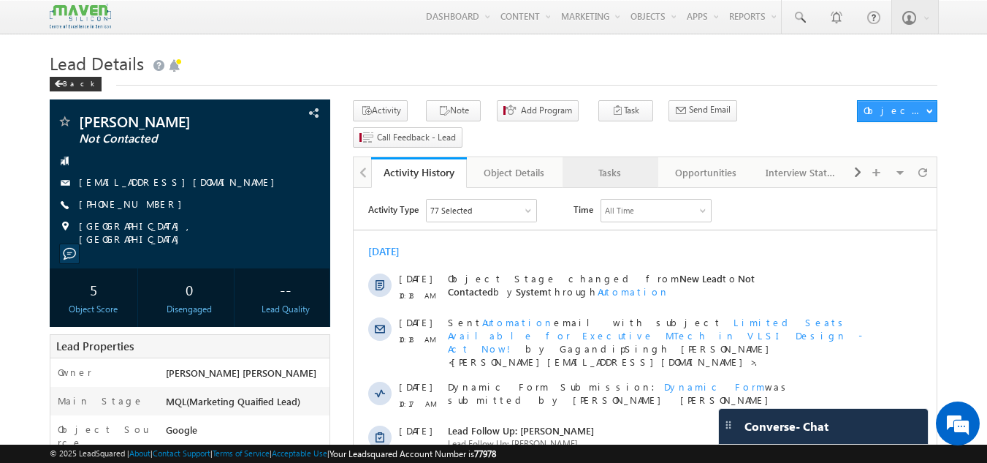
click at [619, 164] on div "Tasks" at bounding box center [609, 173] width 71 height 18
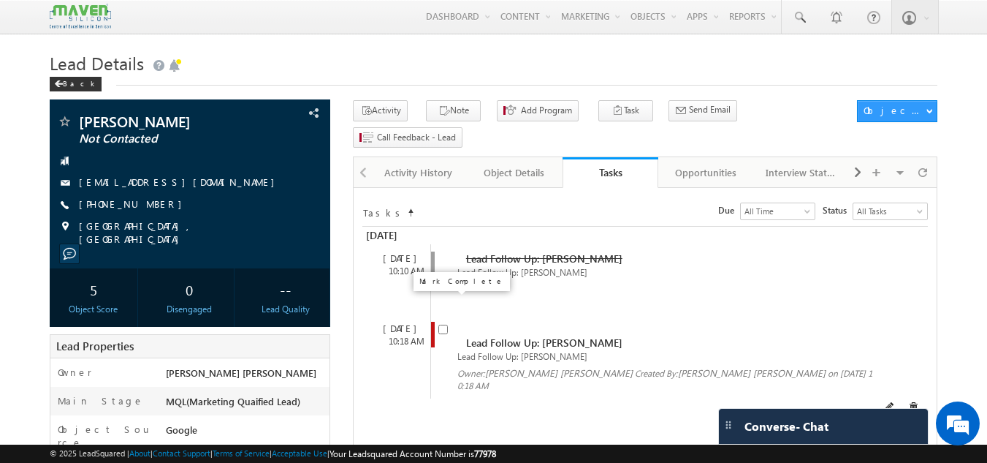
click at [444, 325] on input "checkbox" at bounding box center [444, 330] width 10 height 10
checkbox input "false"
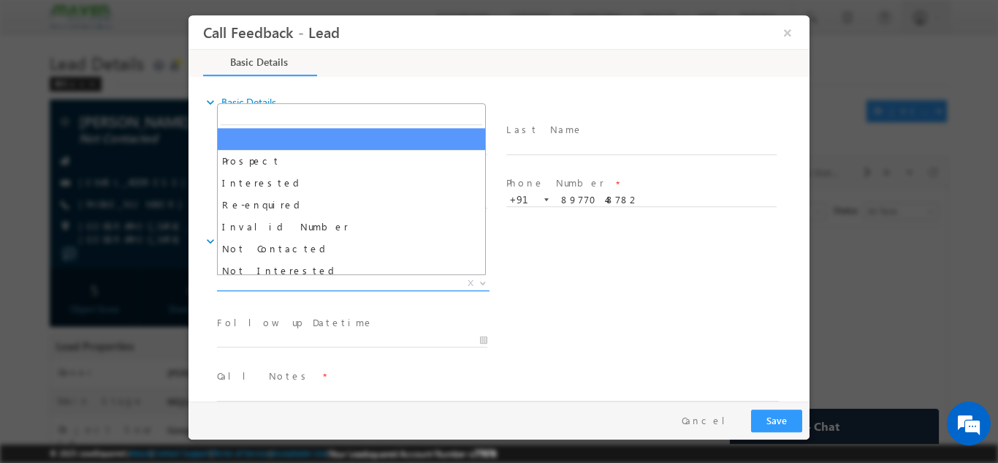
click at [430, 282] on span "X" at bounding box center [353, 283] width 273 height 15
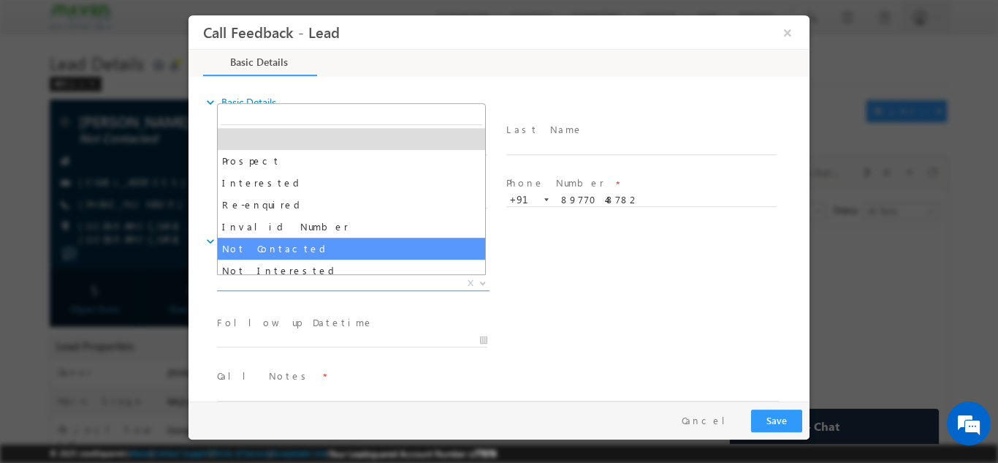
select select "Not Contacted"
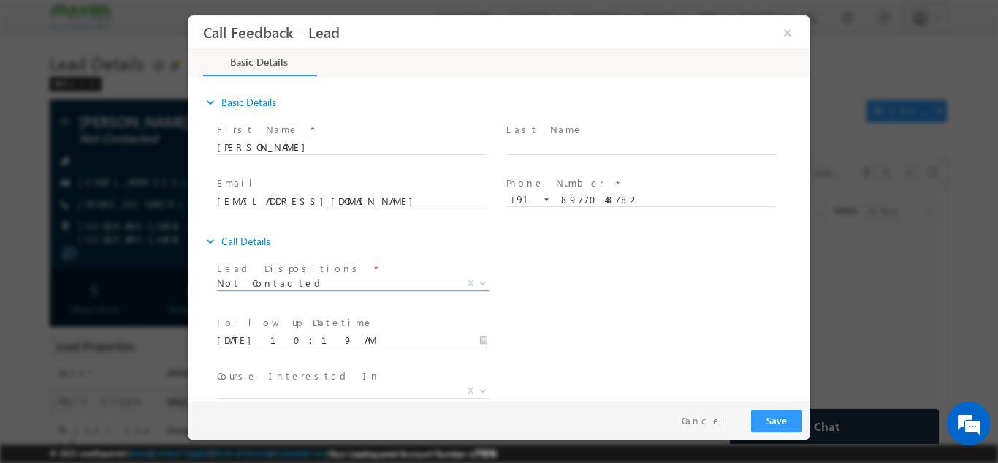
click at [366, 343] on input "[DATE] 10:19 AM" at bounding box center [352, 340] width 270 height 15
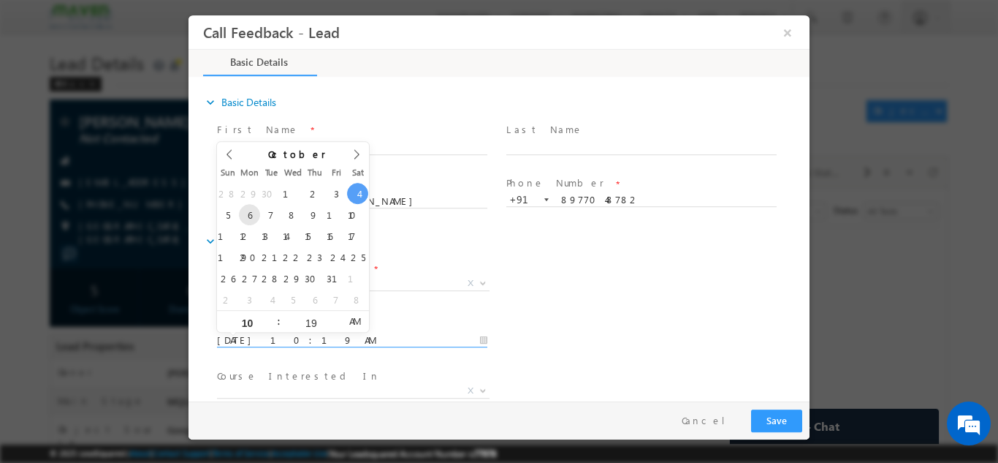
type input "[DATE] 10:19 AM"
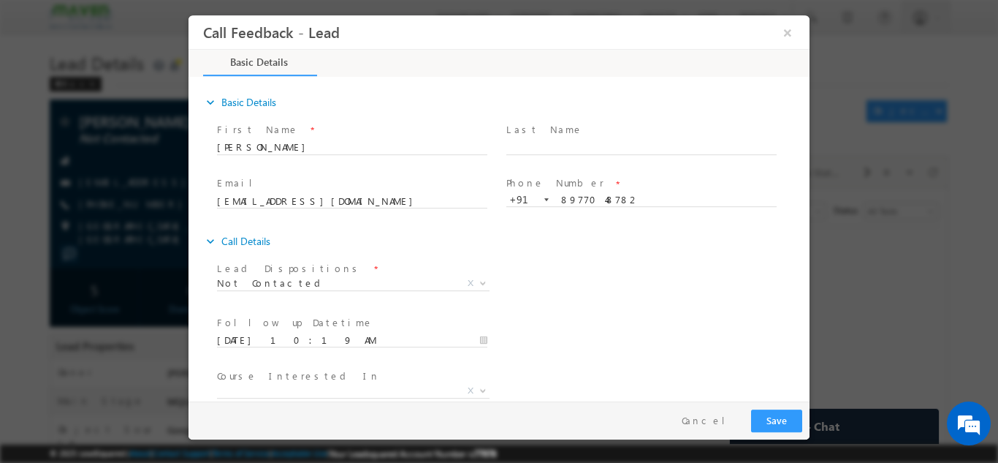
drag, startPoint x: 544, startPoint y: 271, endPoint x: 502, endPoint y: 295, distance: 48.8
click at [502, 295] on div "Lead Dispositions * Prospect Interested Re-enquired Invalid Number Not Contacte…" at bounding box center [512, 284] width 596 height 54
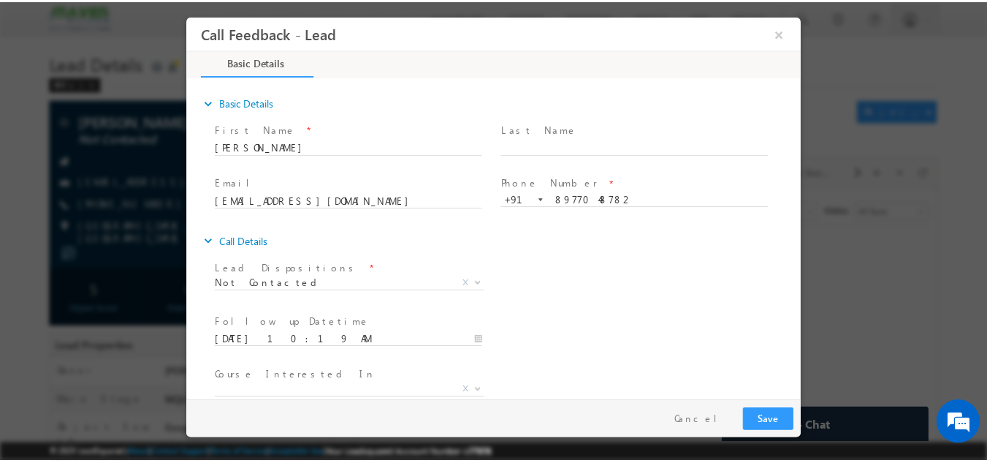
scroll to position [77, 0]
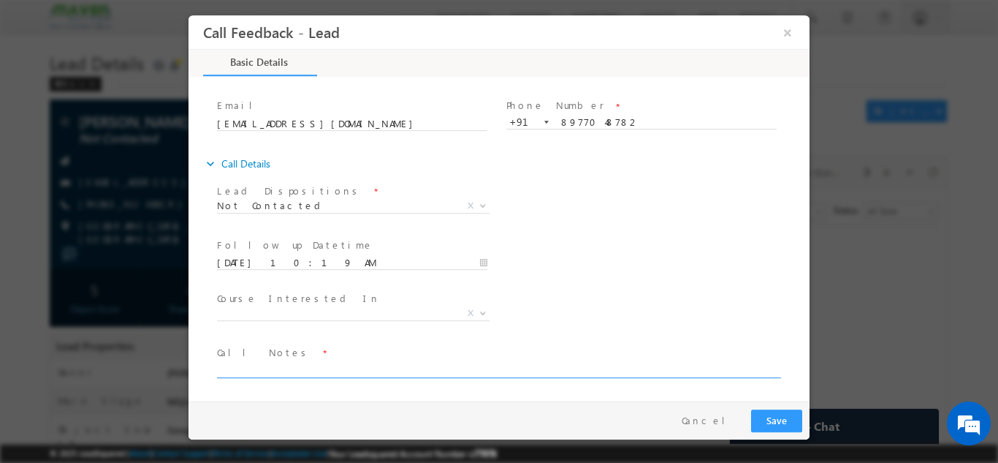
click at [425, 366] on textarea at bounding box center [498, 368] width 562 height 17
type textarea "dnp"
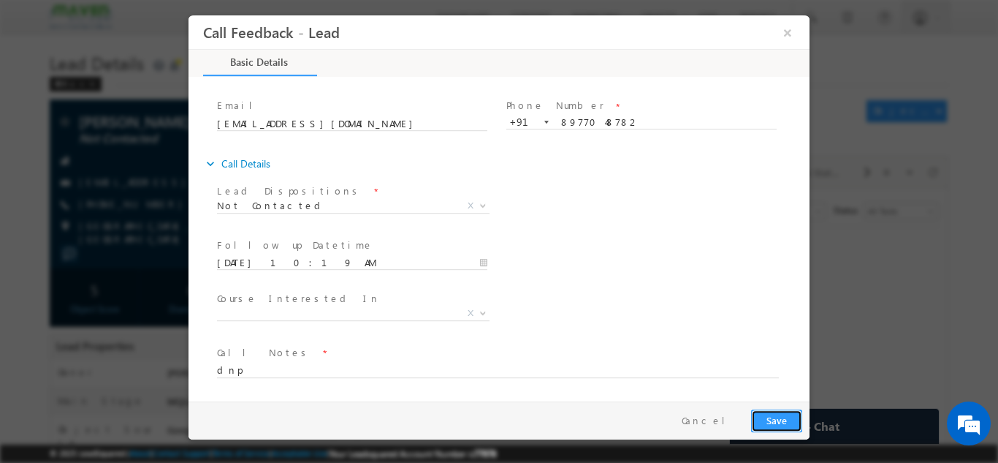
click at [794, 415] on button "Save" at bounding box center [776, 420] width 51 height 23
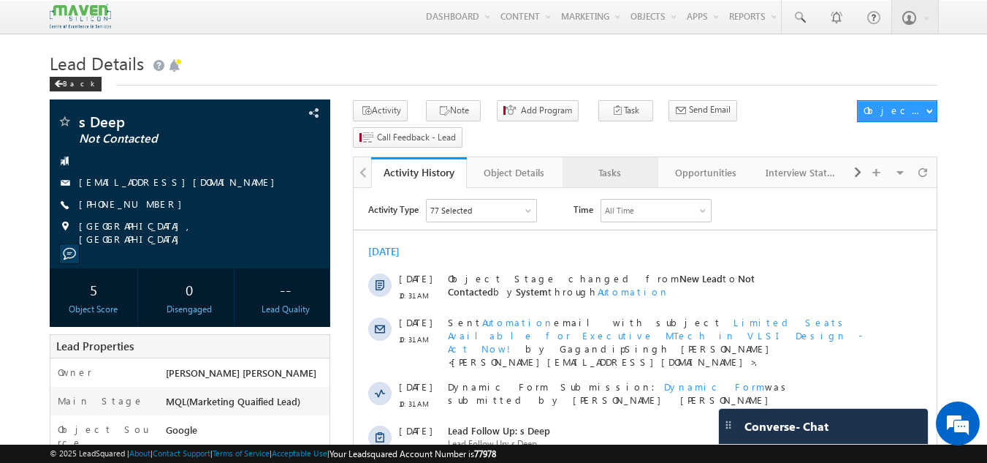
click at [607, 164] on div "Tasks" at bounding box center [609, 173] width 71 height 18
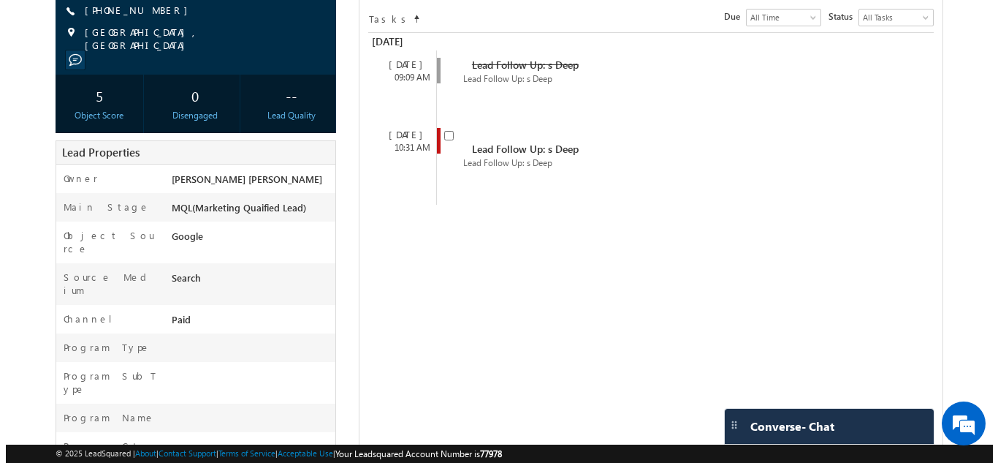
scroll to position [197, 0]
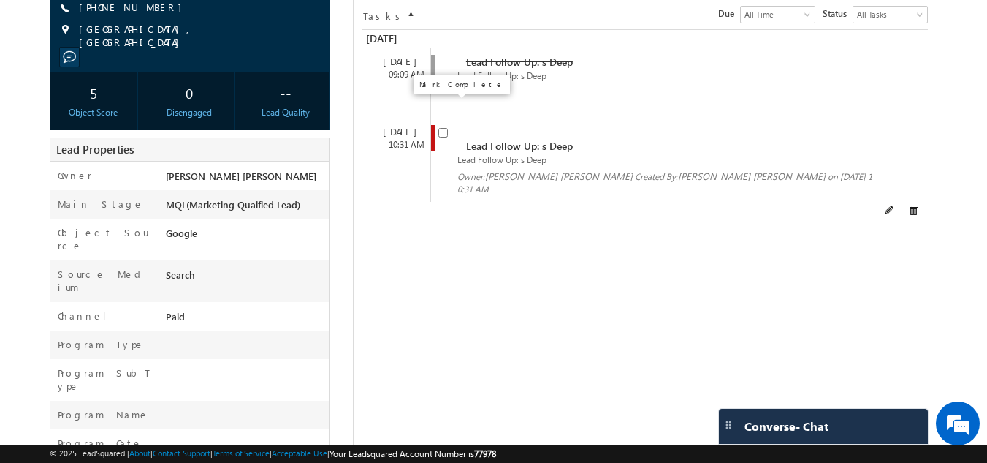
click at [445, 128] on input "checkbox" at bounding box center [444, 133] width 10 height 10
checkbox input "false"
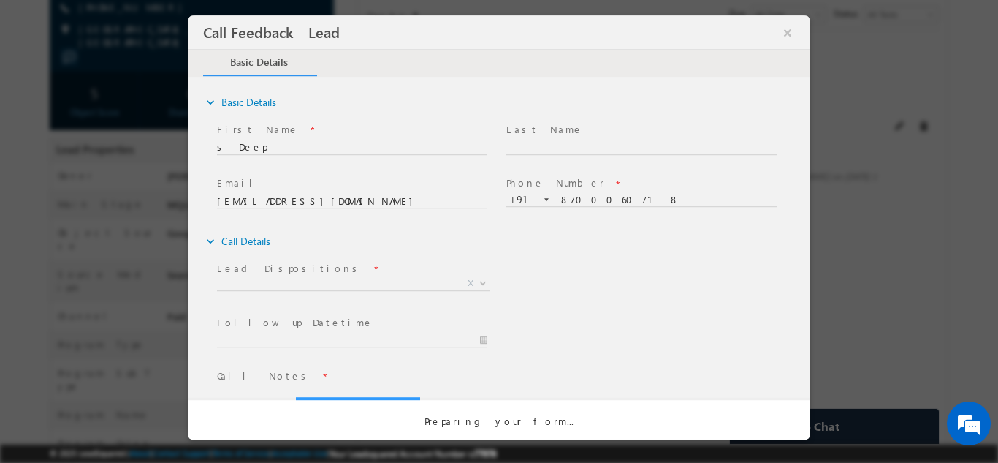
scroll to position [0, 0]
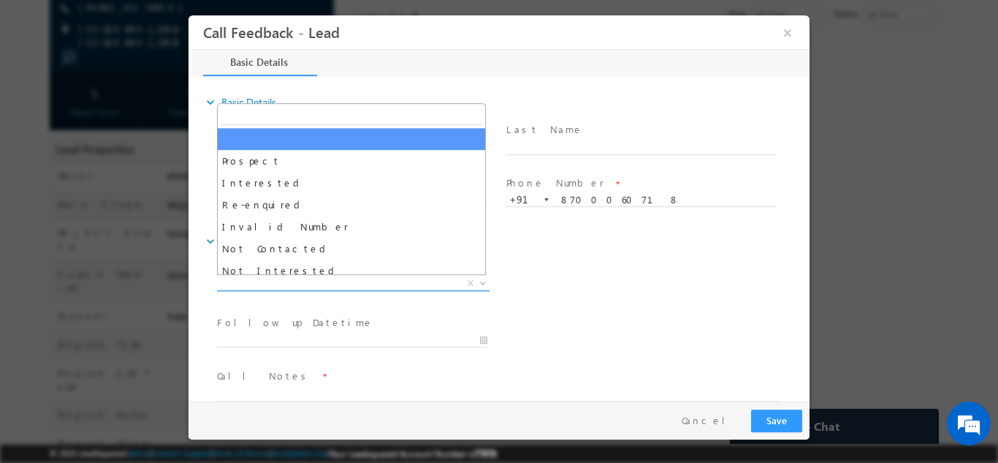
click at [439, 280] on span "X" at bounding box center [353, 283] width 273 height 15
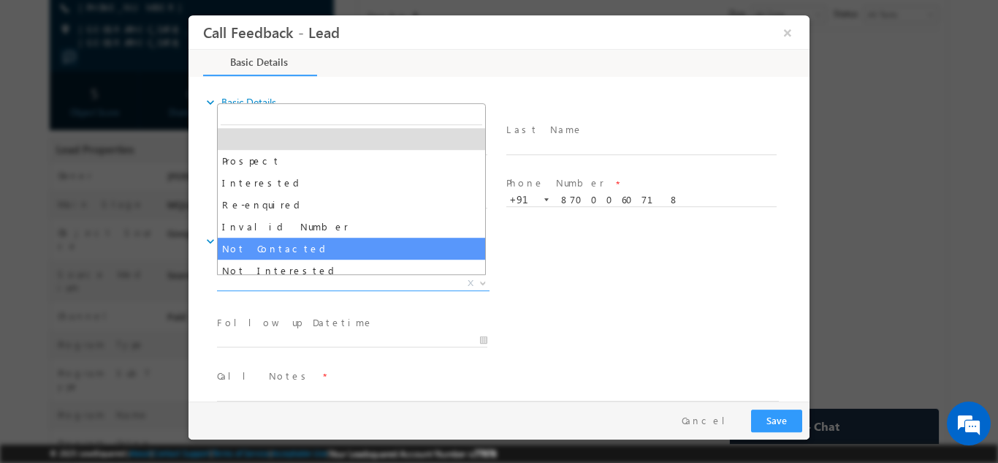
select select "Not Contacted"
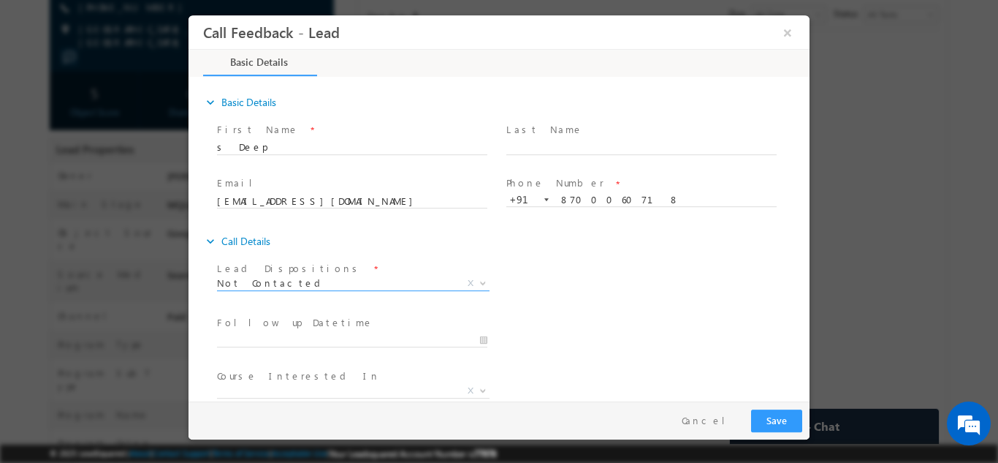
scroll to position [77, 0]
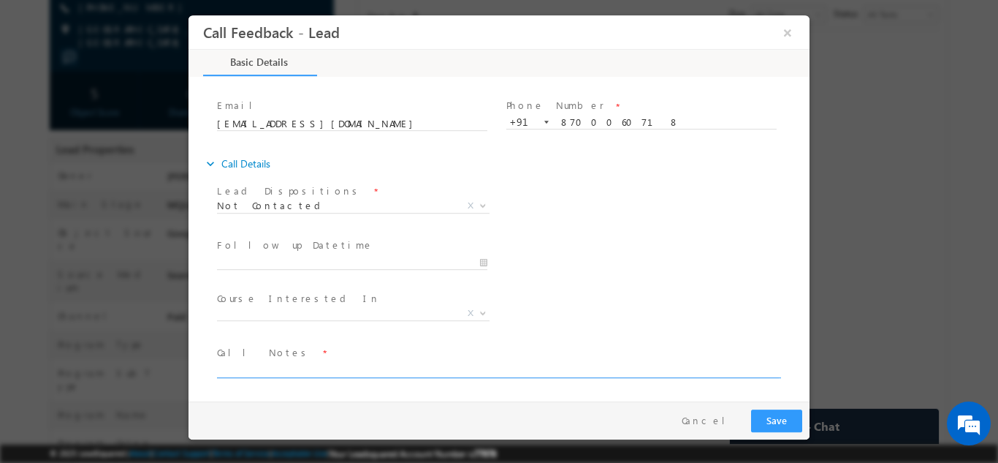
click at [319, 373] on textarea at bounding box center [498, 368] width 562 height 17
type textarea "dnp"
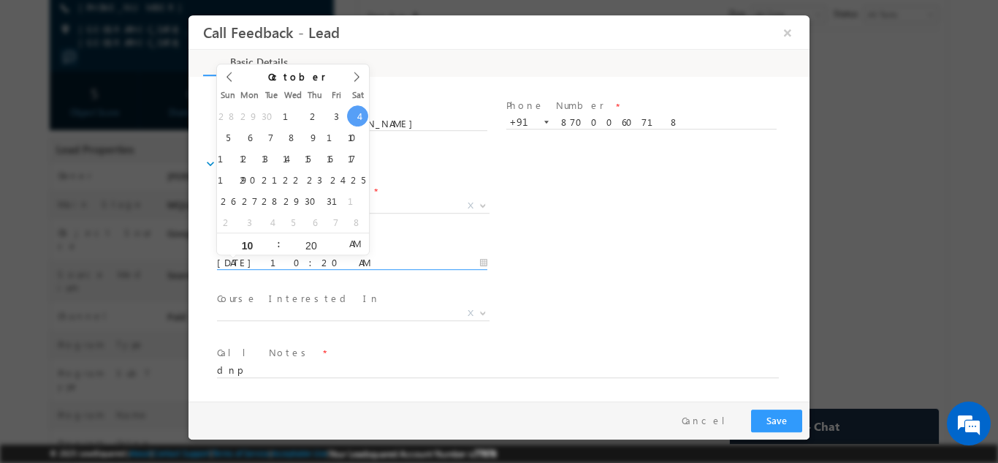
click at [333, 259] on input "04/10/2025 10:20 AM" at bounding box center [352, 262] width 270 height 15
type input "06/10/2025 10:20 AM"
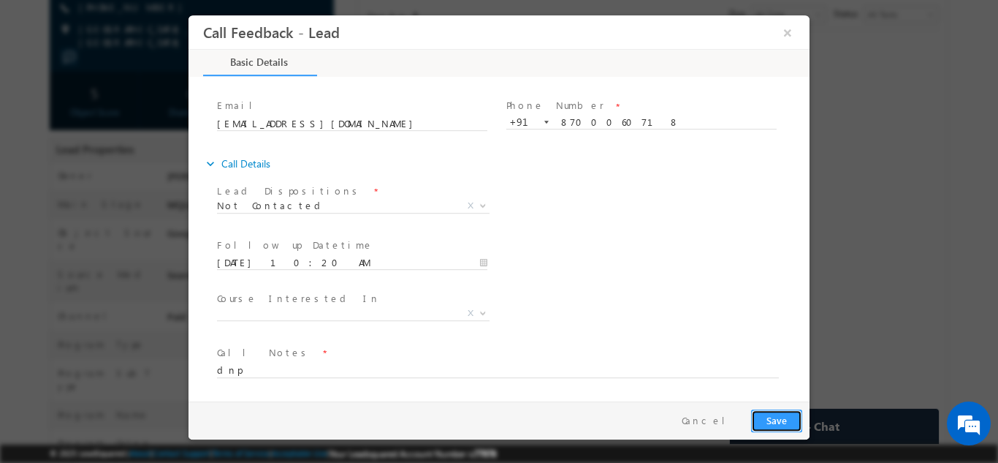
click at [777, 414] on button "Save" at bounding box center [776, 420] width 51 height 23
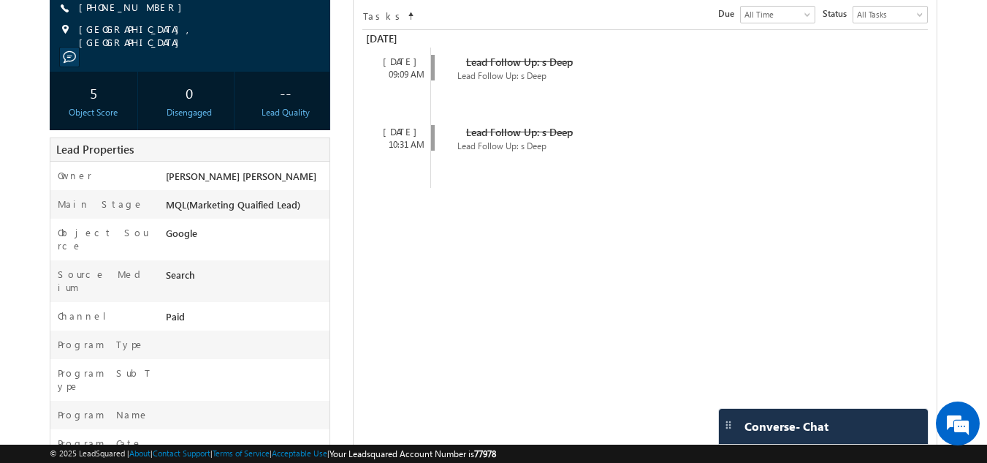
scroll to position [0, 0]
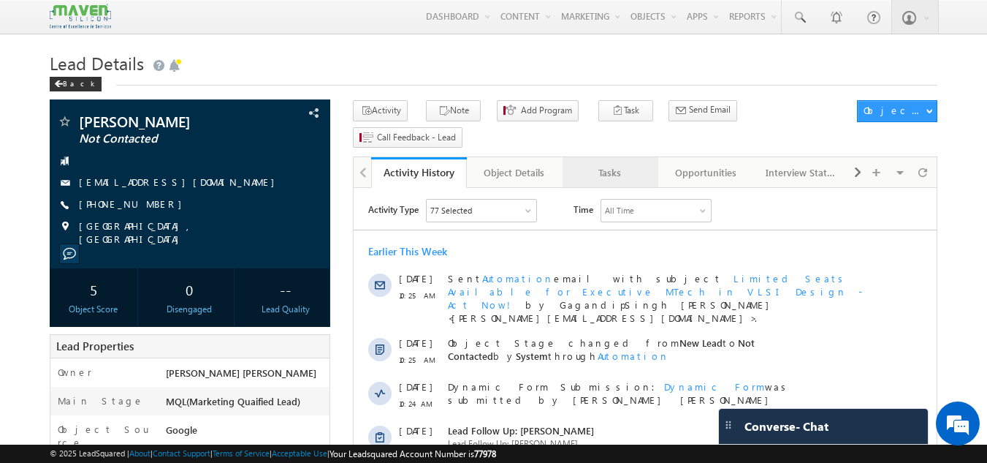
click at [599, 164] on div "Tasks" at bounding box center [609, 173] width 71 height 18
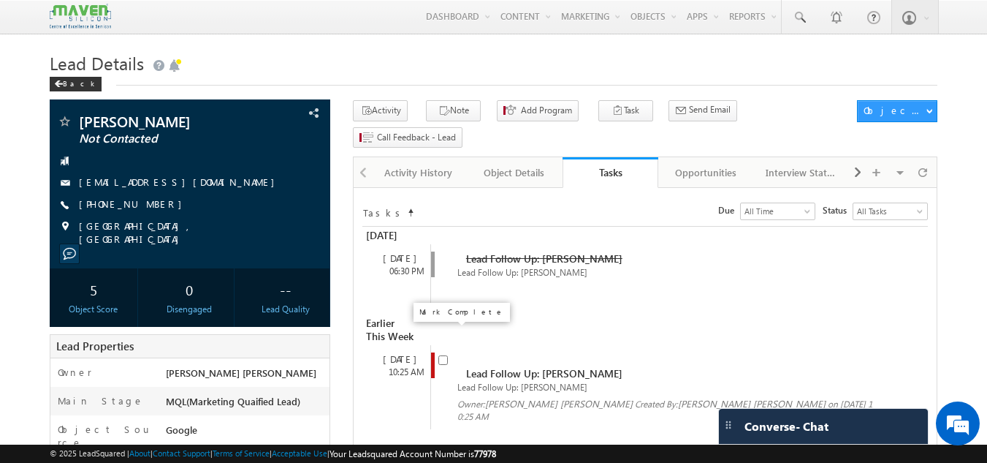
click at [442, 355] on input "checkbox" at bounding box center [444, 360] width 10 height 10
checkbox input "false"
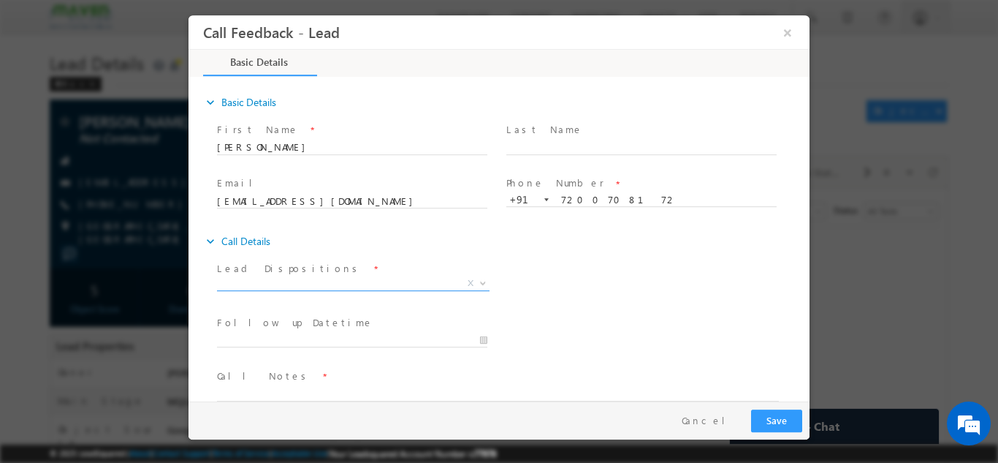
click at [434, 280] on span "X" at bounding box center [353, 283] width 273 height 15
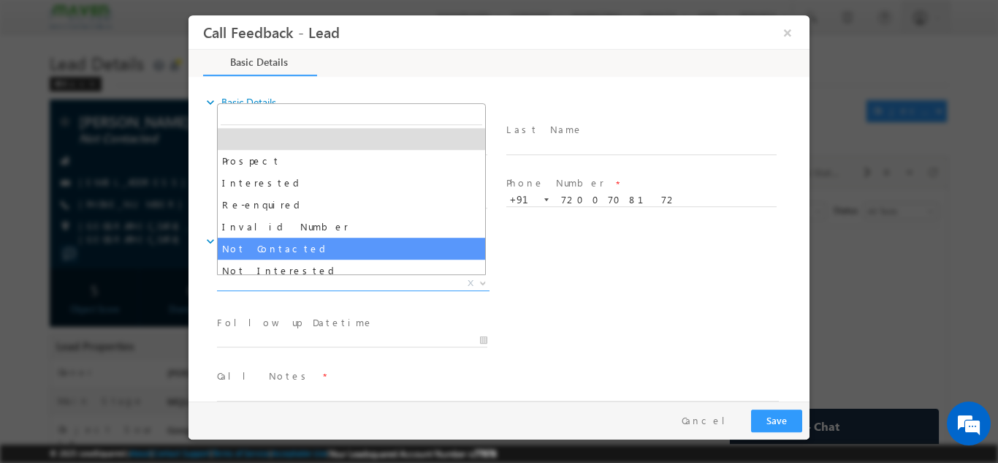
select select "Not Contacted"
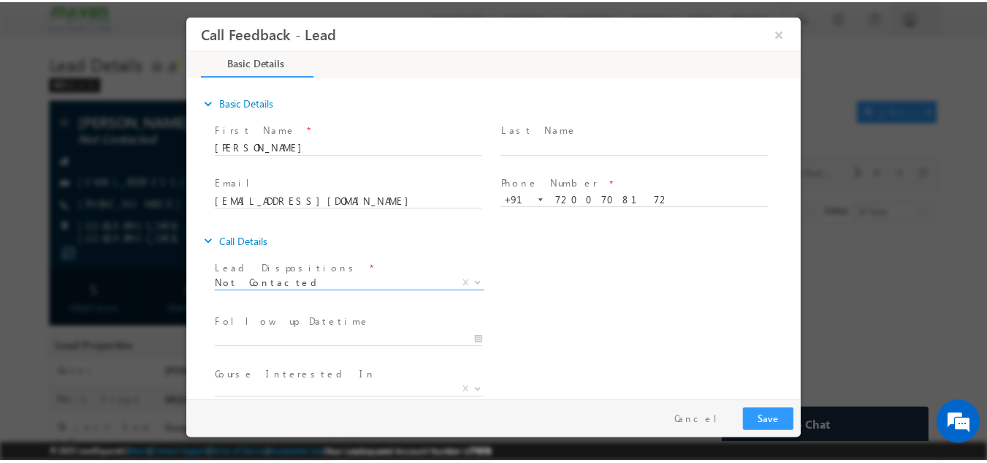
scroll to position [77, 0]
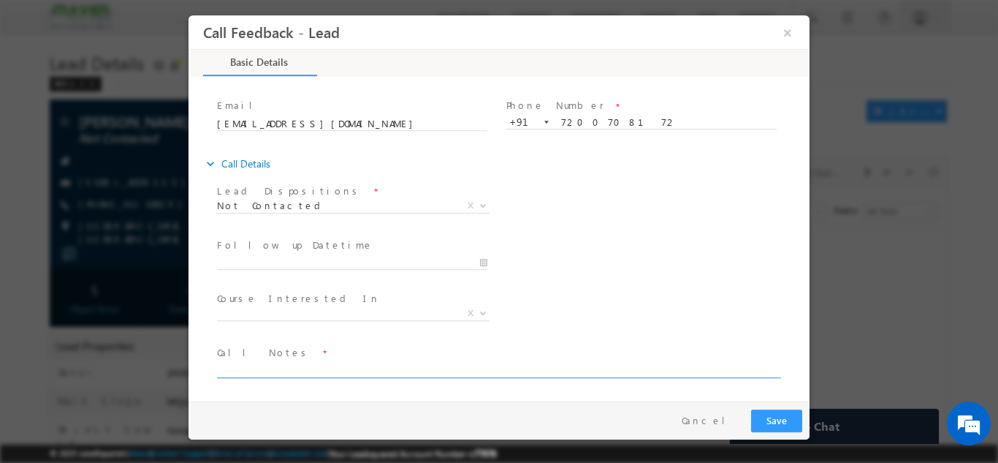
click at [308, 367] on textarea at bounding box center [498, 368] width 562 height 17
type textarea "dnp"
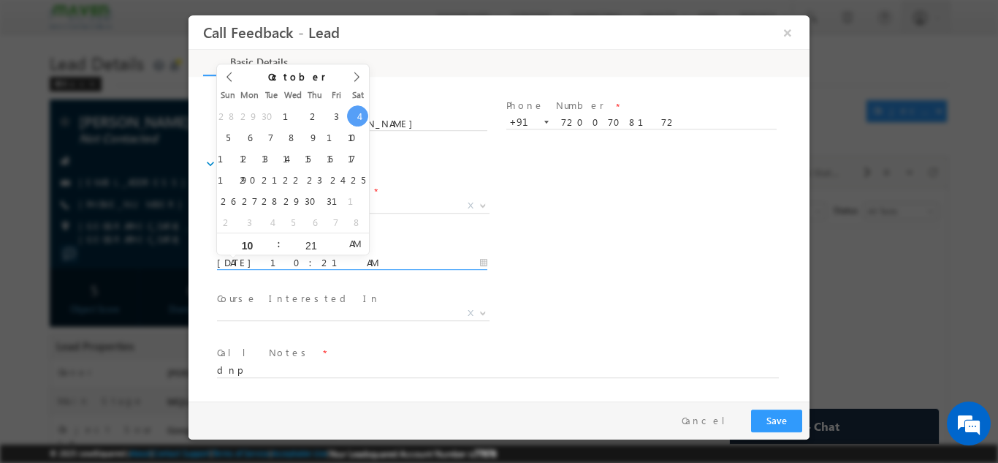
click at [341, 256] on input "04/10/2025 10:21 AM" at bounding box center [352, 262] width 270 height 15
type input "06/10/2025 10:21 AM"
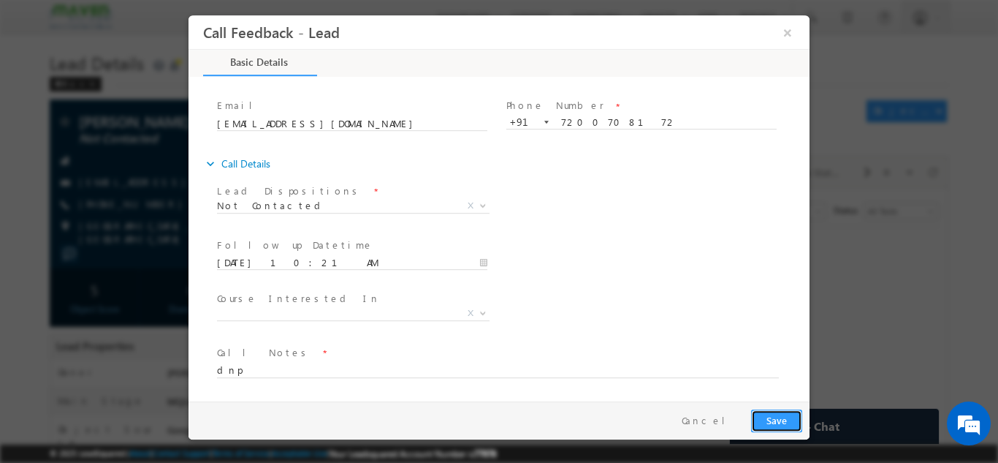
click at [774, 425] on button "Save" at bounding box center [776, 420] width 51 height 23
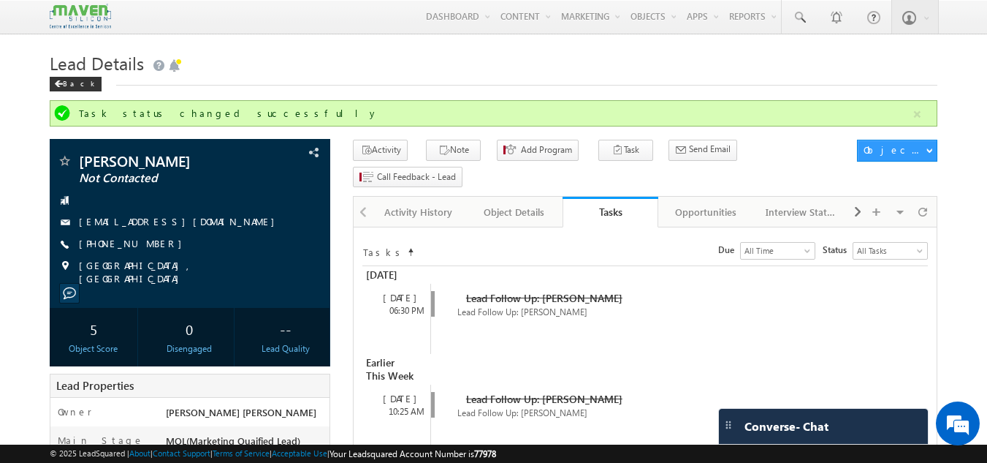
scroll to position [1, 0]
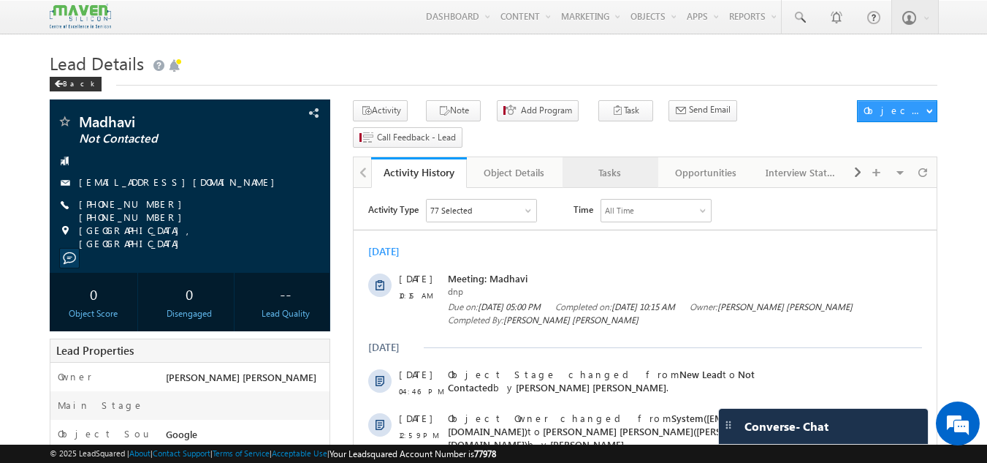
click at [615, 164] on div "Tasks" at bounding box center [609, 173] width 71 height 18
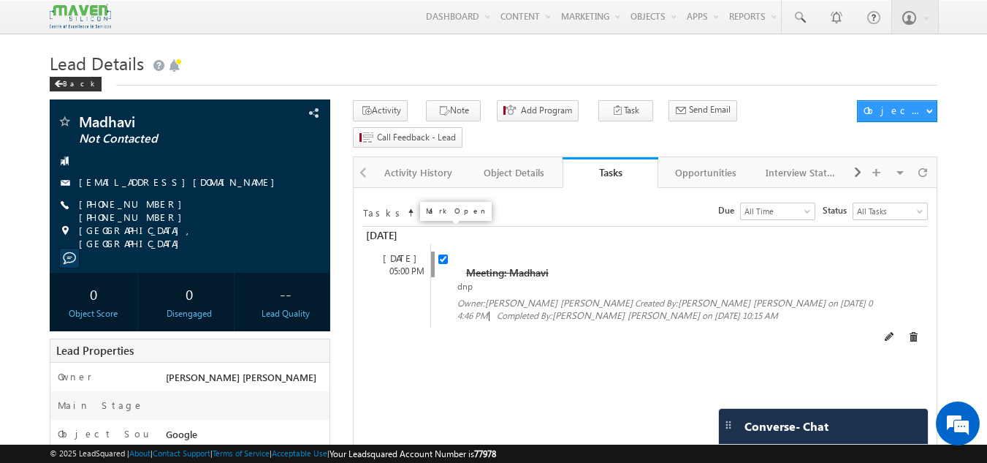
click at [445, 254] on input "checkbox" at bounding box center [444, 259] width 10 height 10
checkbox input "false"
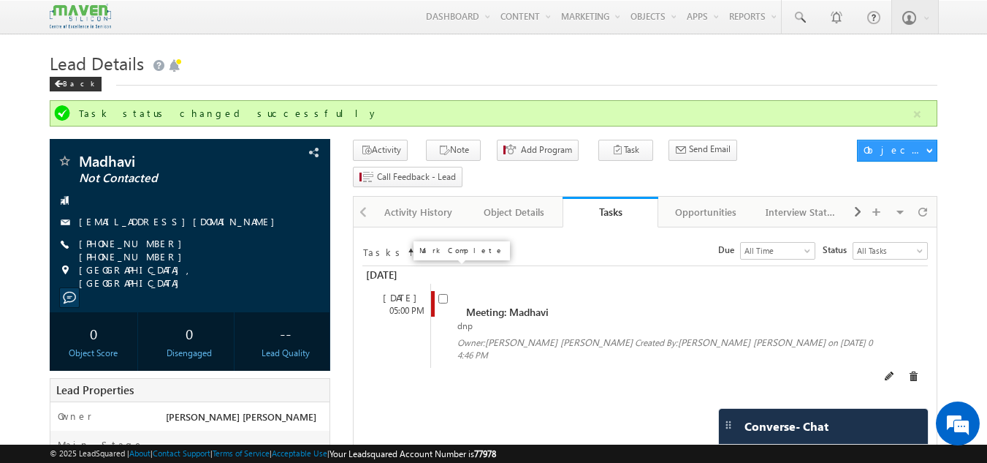
click at [442, 294] on input "checkbox" at bounding box center [444, 299] width 10 height 10
checkbox input "true"
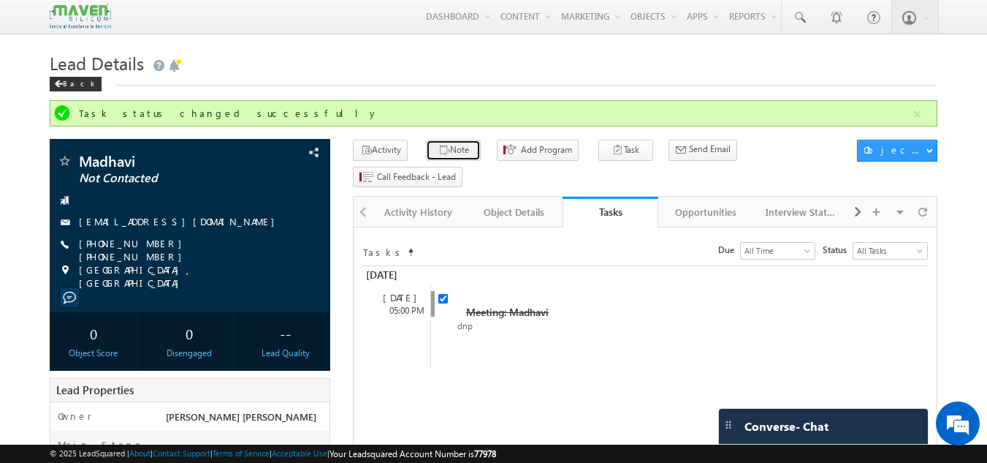
click at [449, 160] on button "Note" at bounding box center [453, 150] width 55 height 21
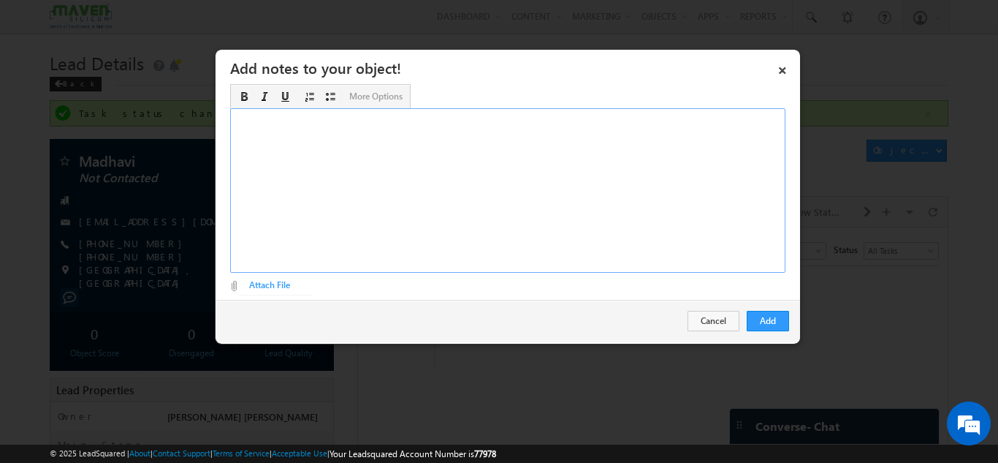
click at [397, 194] on div "Rich Text Editor, Description-inline-editor-div" at bounding box center [507, 190] width 555 height 164
click at [767, 316] on button "Add" at bounding box center [768, 321] width 42 height 20
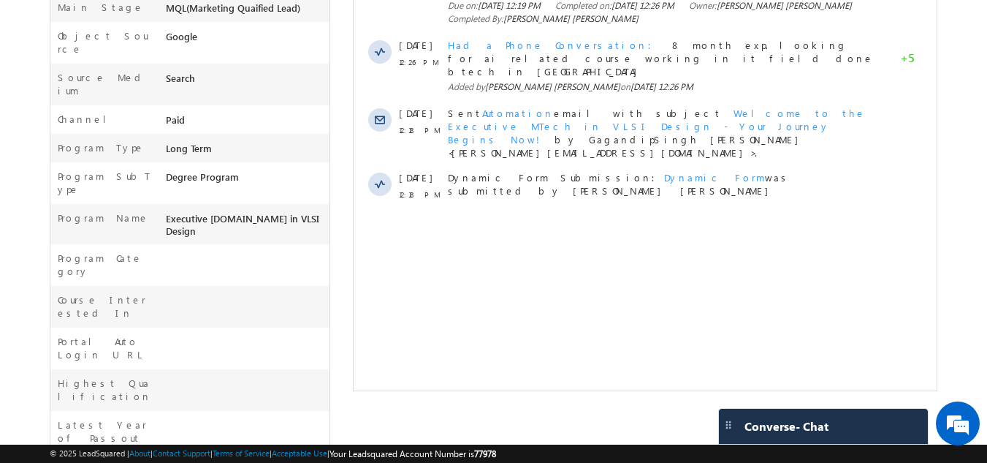
scroll to position [388, 0]
drag, startPoint x: 305, startPoint y: 180, endPoint x: 164, endPoint y: 183, distance: 141.1
click at [164, 212] on div "Executive [DOMAIN_NAME] in VLSI Design" at bounding box center [246, 228] width 168 height 33
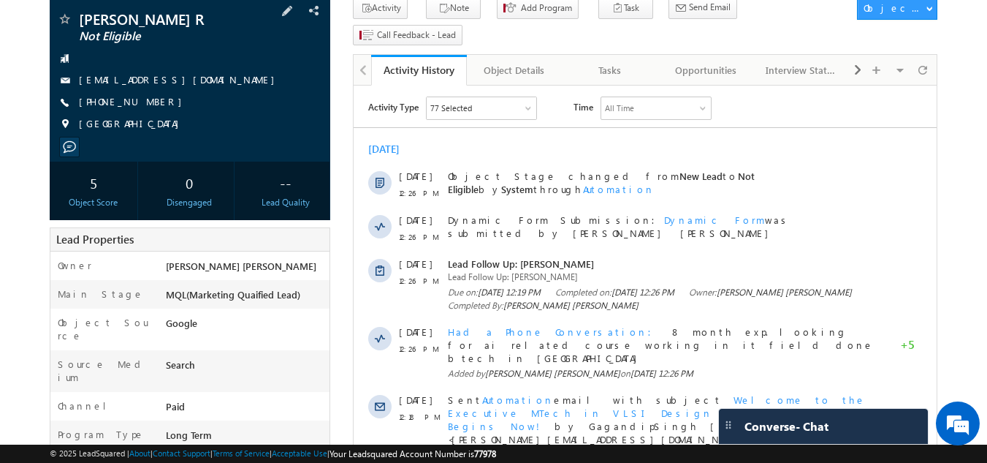
scroll to position [105, 0]
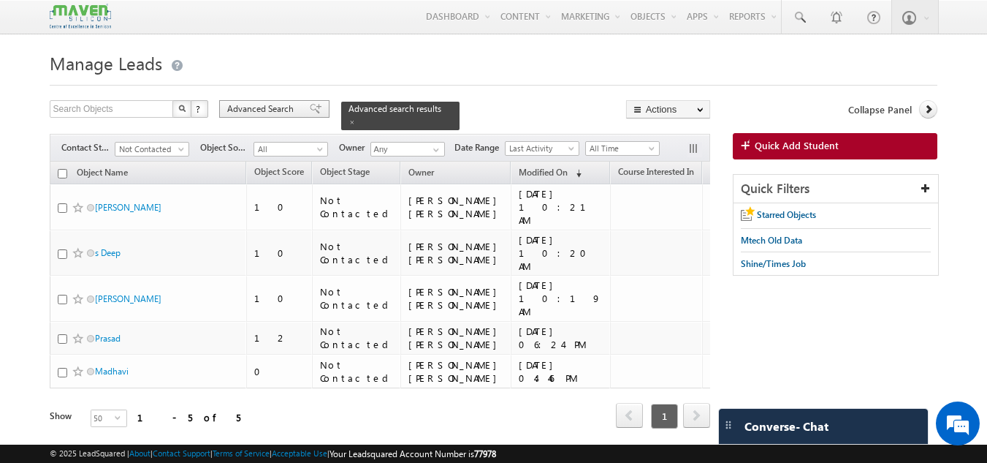
click at [310, 112] on span at bounding box center [316, 109] width 12 height 10
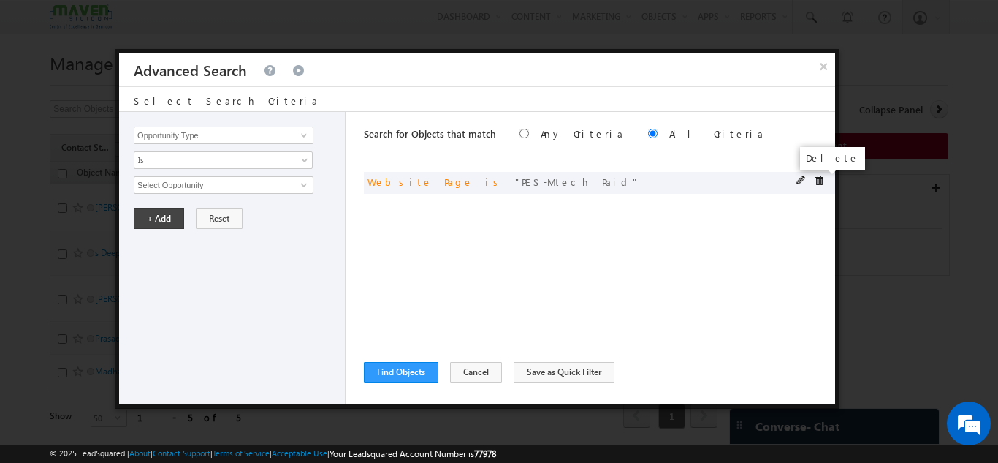
click at [815, 178] on span at bounding box center [819, 180] width 10 height 10
click at [227, 140] on input "Opportunity Type" at bounding box center [224, 135] width 180 height 18
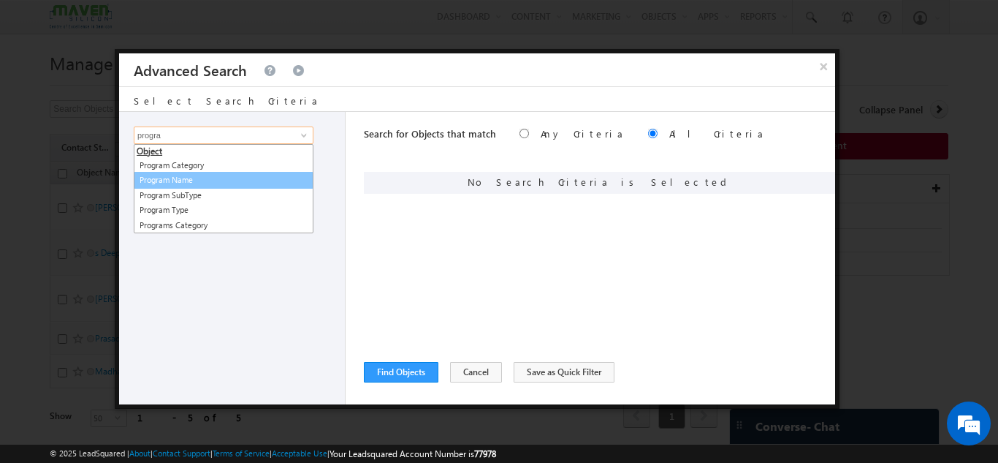
click at [219, 185] on link "Program Name" at bounding box center [224, 180] width 180 height 17
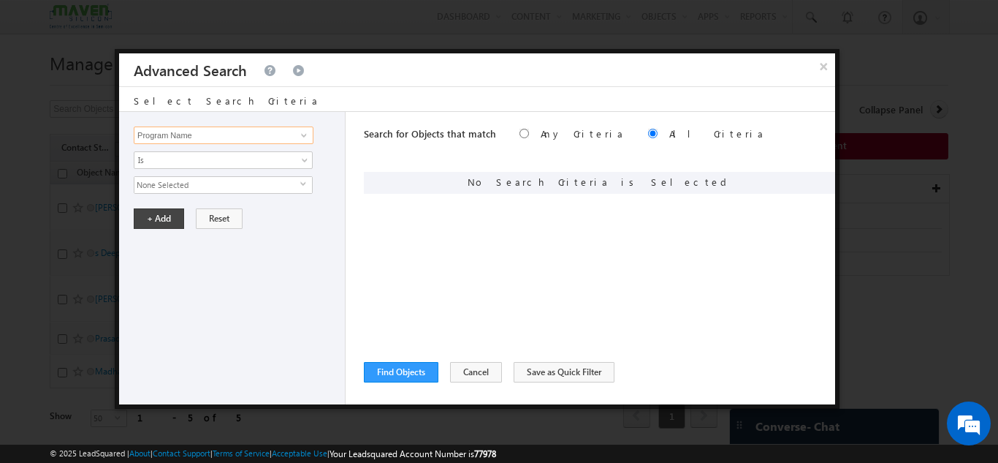
type input "Program Name"
click at [219, 185] on span "None Selected" at bounding box center [217, 185] width 166 height 16
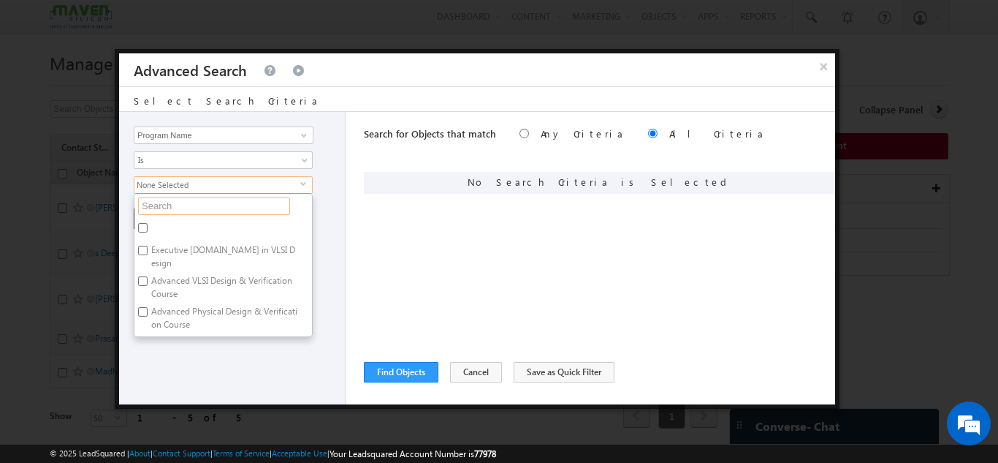
click at [203, 208] on input "text" at bounding box center [214, 206] width 152 height 18
click at [191, 246] on label "Executive [DOMAIN_NAME] in VLSI Design" at bounding box center [223, 256] width 178 height 31
click at [148, 246] on input "Executive [DOMAIN_NAME] in VLSI Design" at bounding box center [143, 251] width 10 height 10
checkbox input "true"
click at [281, 354] on div "Opportunity Type Object Activity Task Sales Group Prospect Id Academic Remarks …" at bounding box center [232, 258] width 227 height 292
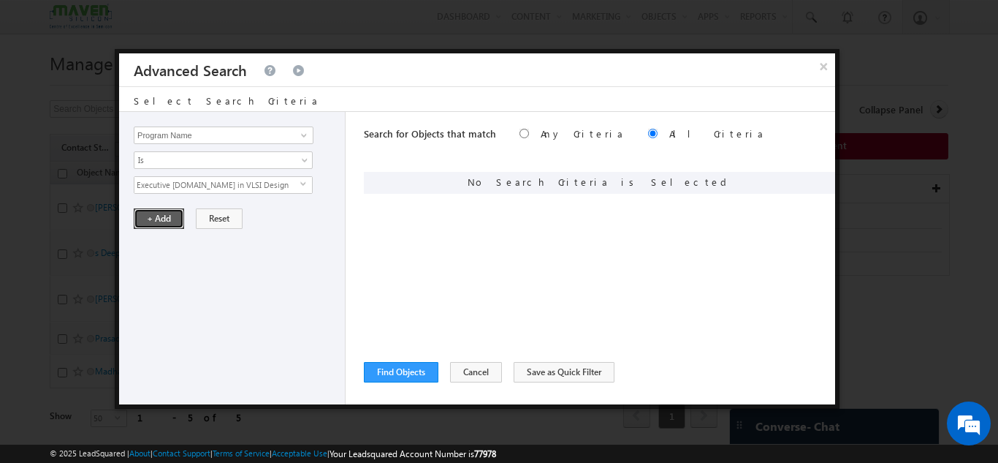
click at [159, 214] on button "+ Add" at bounding box center [159, 218] width 50 height 20
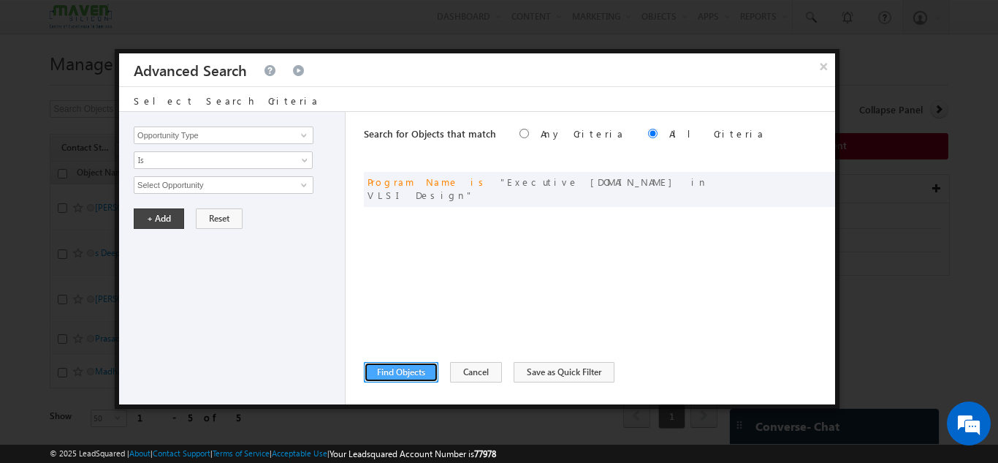
click at [418, 368] on button "Find Objects" at bounding box center [401, 372] width 75 height 20
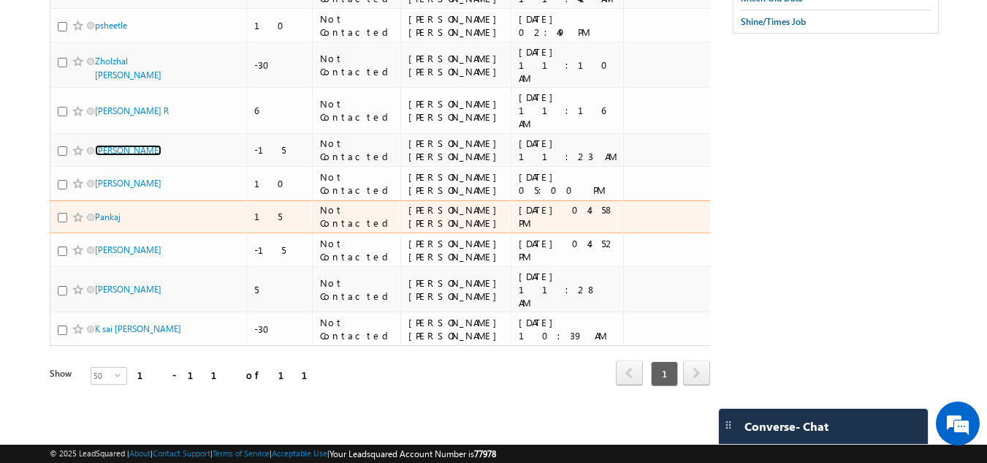
scroll to position [249, 0]
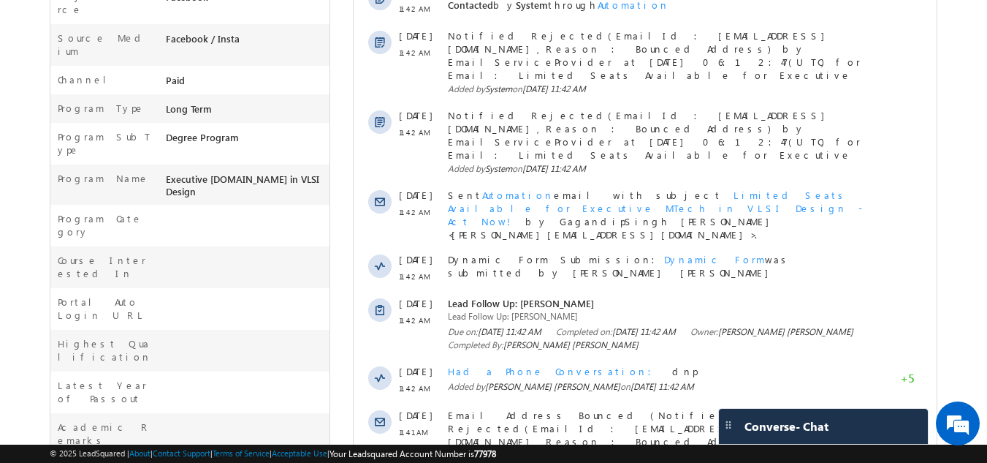
scroll to position [536, 0]
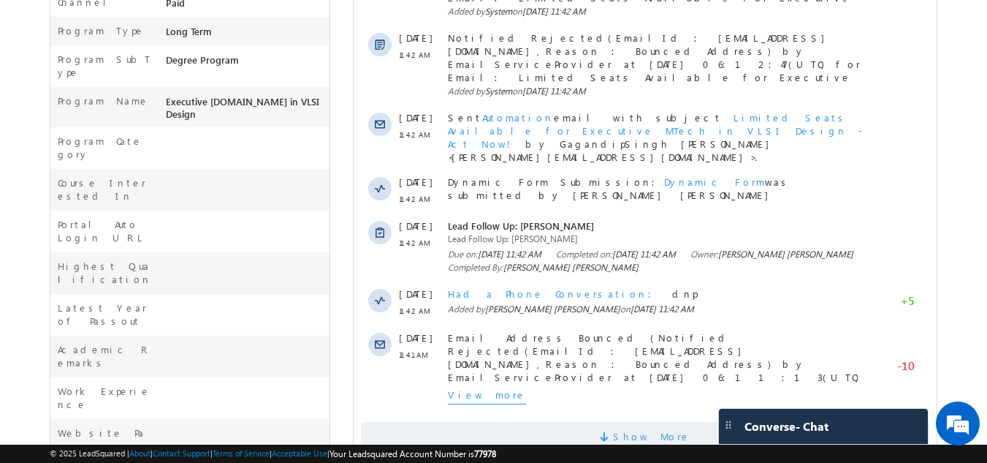
click at [471, 422] on span "Show More" at bounding box center [645, 436] width 569 height 29
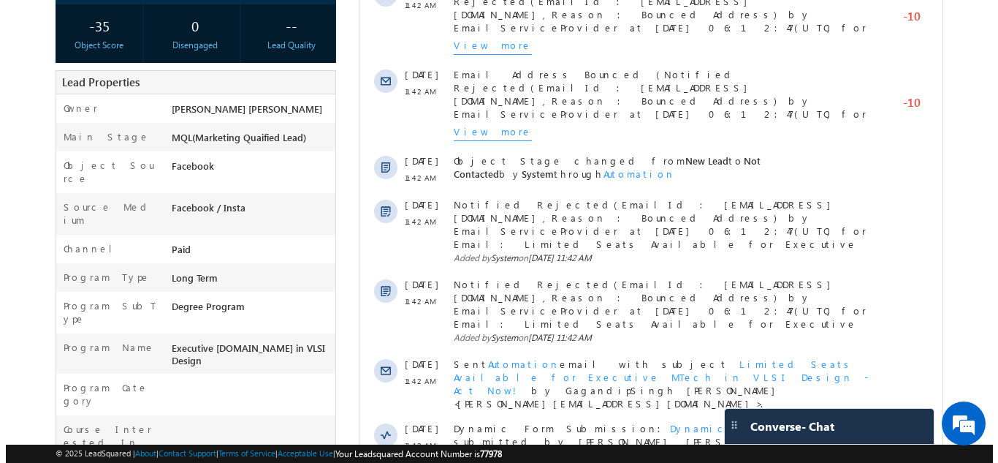
scroll to position [0, 0]
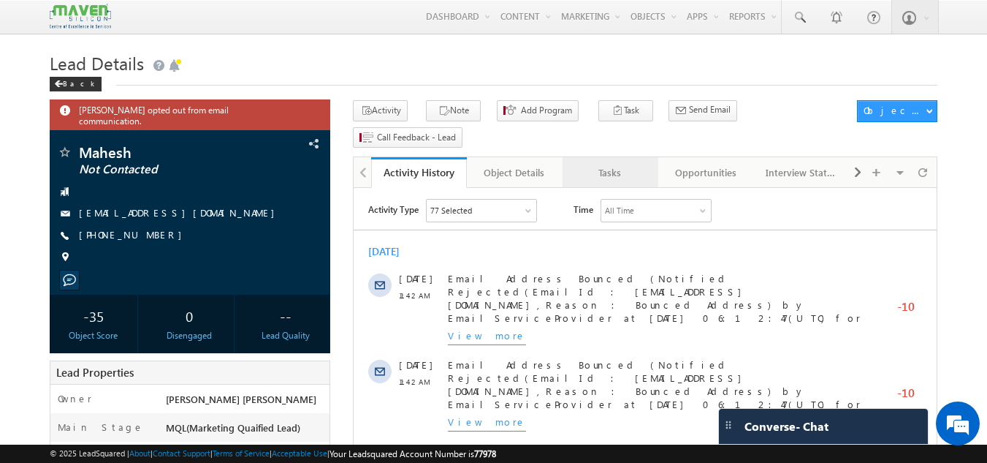
click at [626, 164] on div "Tasks" at bounding box center [609, 173] width 71 height 18
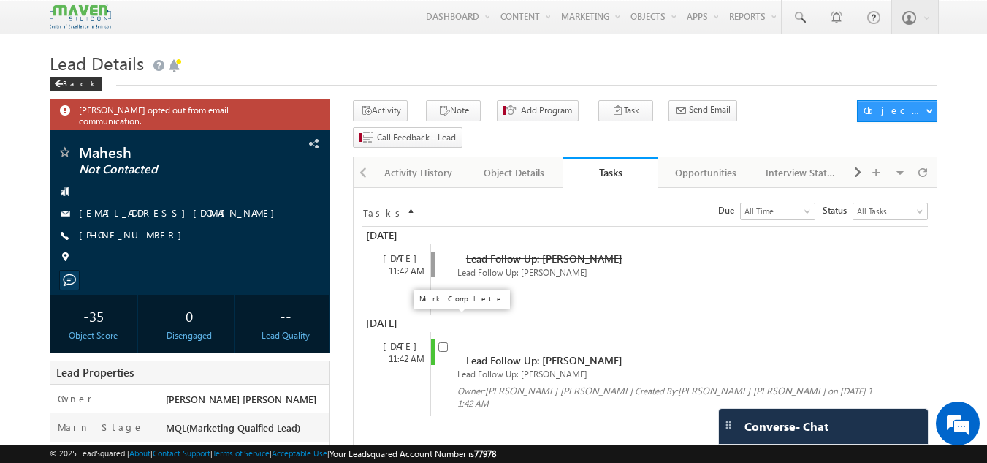
click at [442, 342] on input "checkbox" at bounding box center [444, 347] width 10 height 10
checkbox input "false"
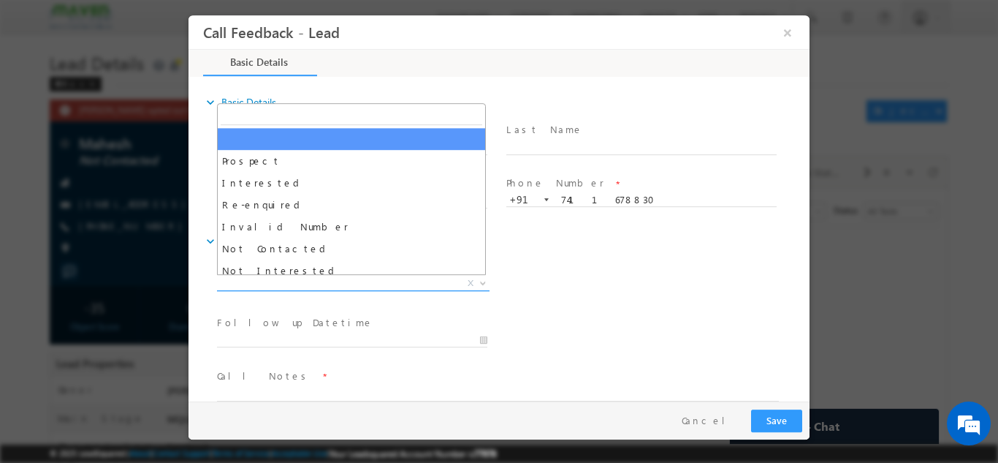
click at [393, 284] on span "X" at bounding box center [353, 283] width 273 height 15
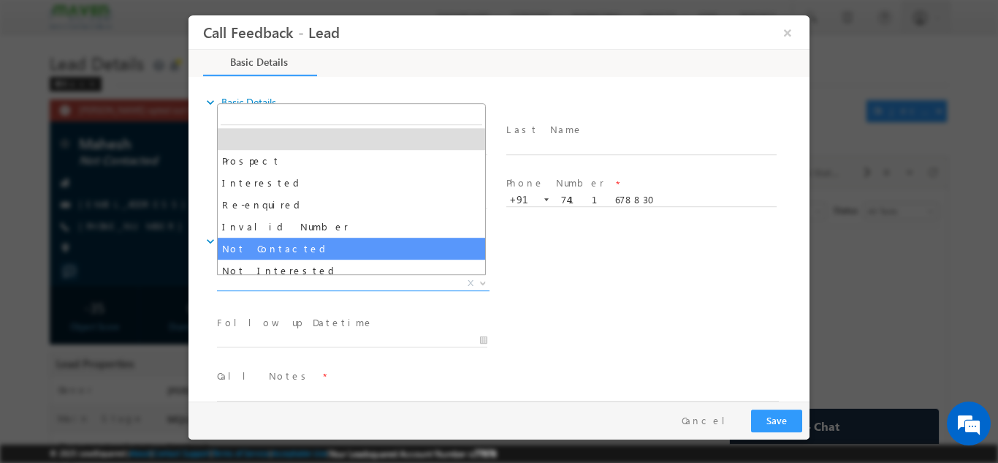
select select "Not Contacted"
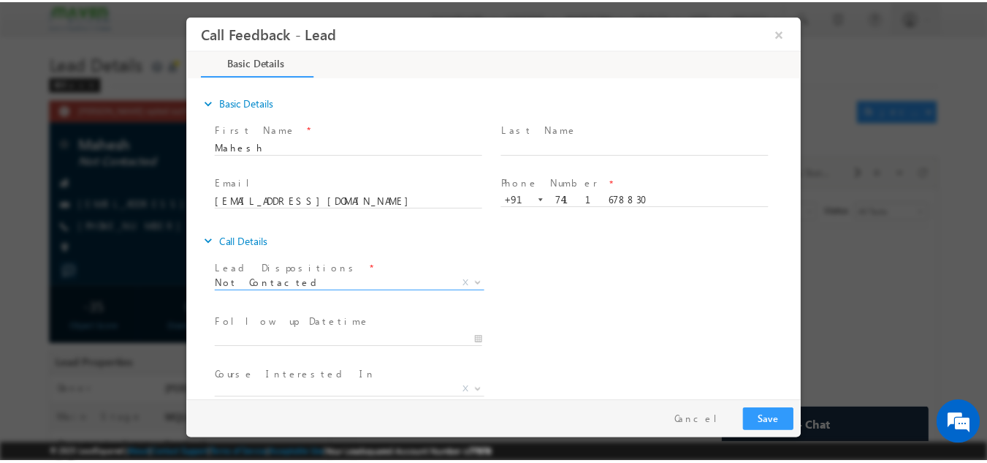
scroll to position [77, 0]
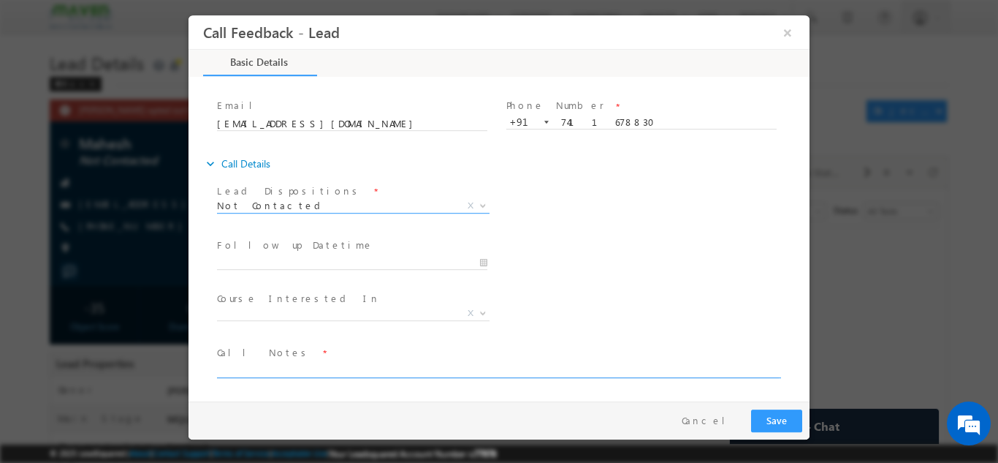
click at [328, 374] on textarea at bounding box center [498, 368] width 562 height 17
type textarea "dnp"
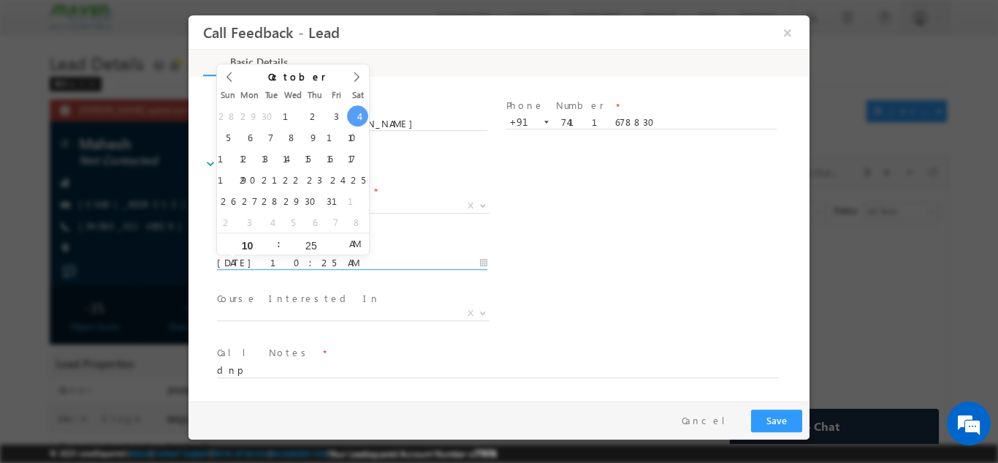
click at [390, 259] on input "04/10/2025 10:25 AM" at bounding box center [352, 262] width 270 height 15
type input "06/10/2025 10:25 AM"
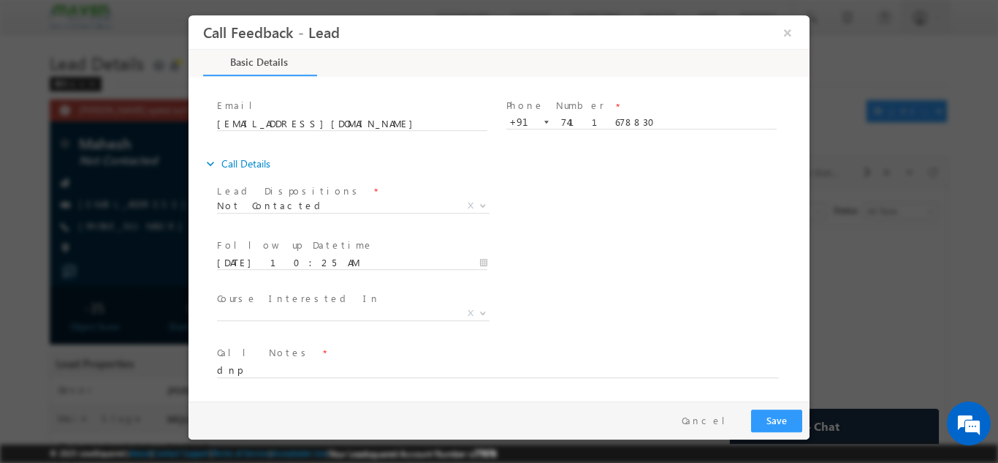
click at [626, 198] on div "Lead Dispositions * Prospect Interested Re-enquired Invalid Number Not Contacte…" at bounding box center [512, 207] width 596 height 54
click at [768, 409] on button "Save" at bounding box center [776, 420] width 51 height 23
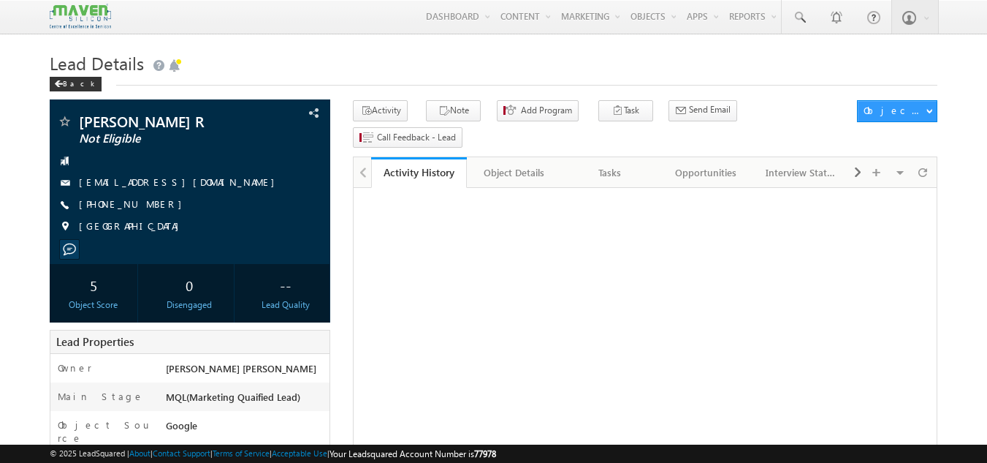
scroll to position [107, 0]
